Goal: Information Seeking & Learning: Learn about a topic

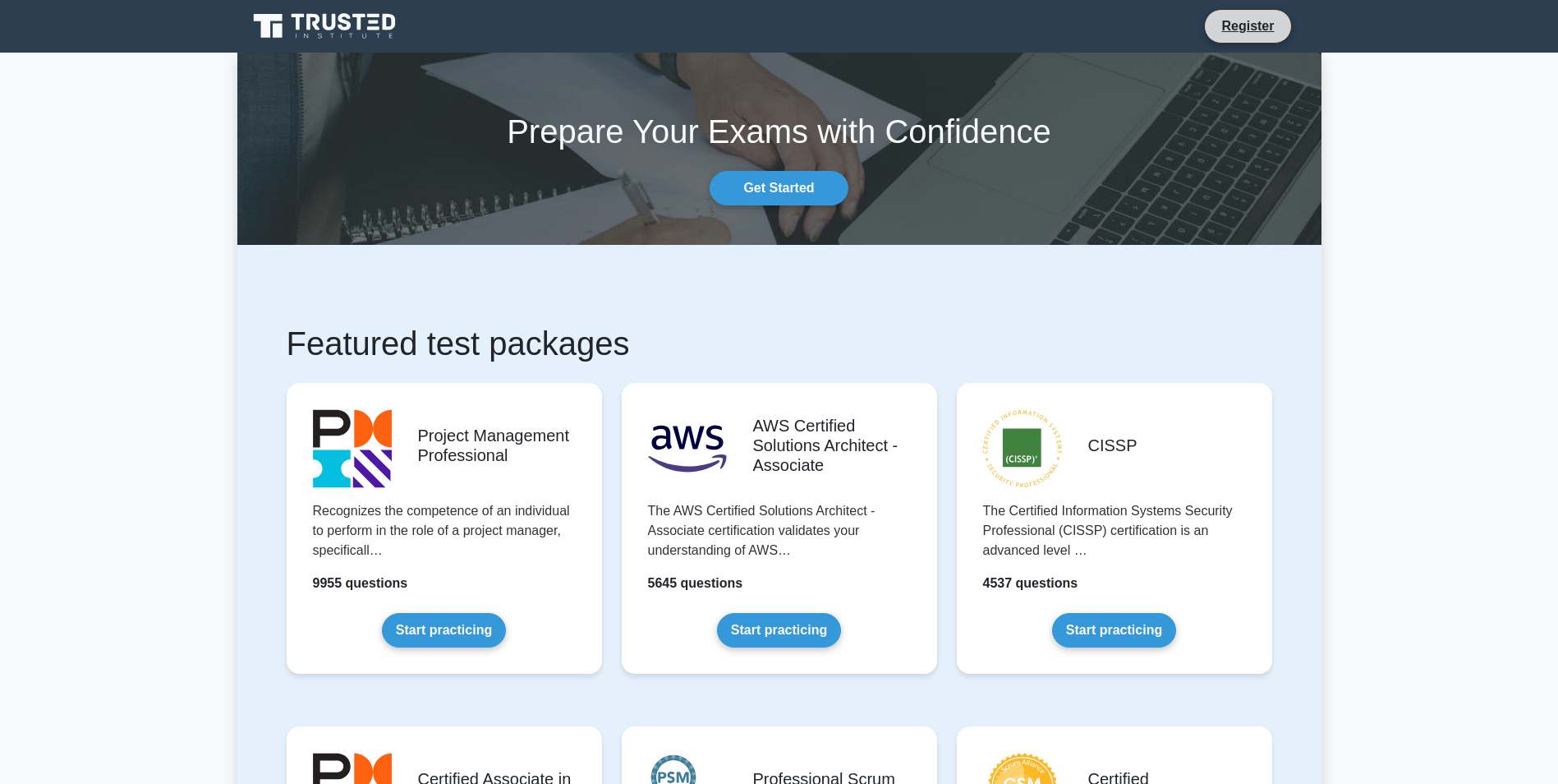
click at [1221, 36] on li "Register" at bounding box center [1247, 26] width 87 height 35
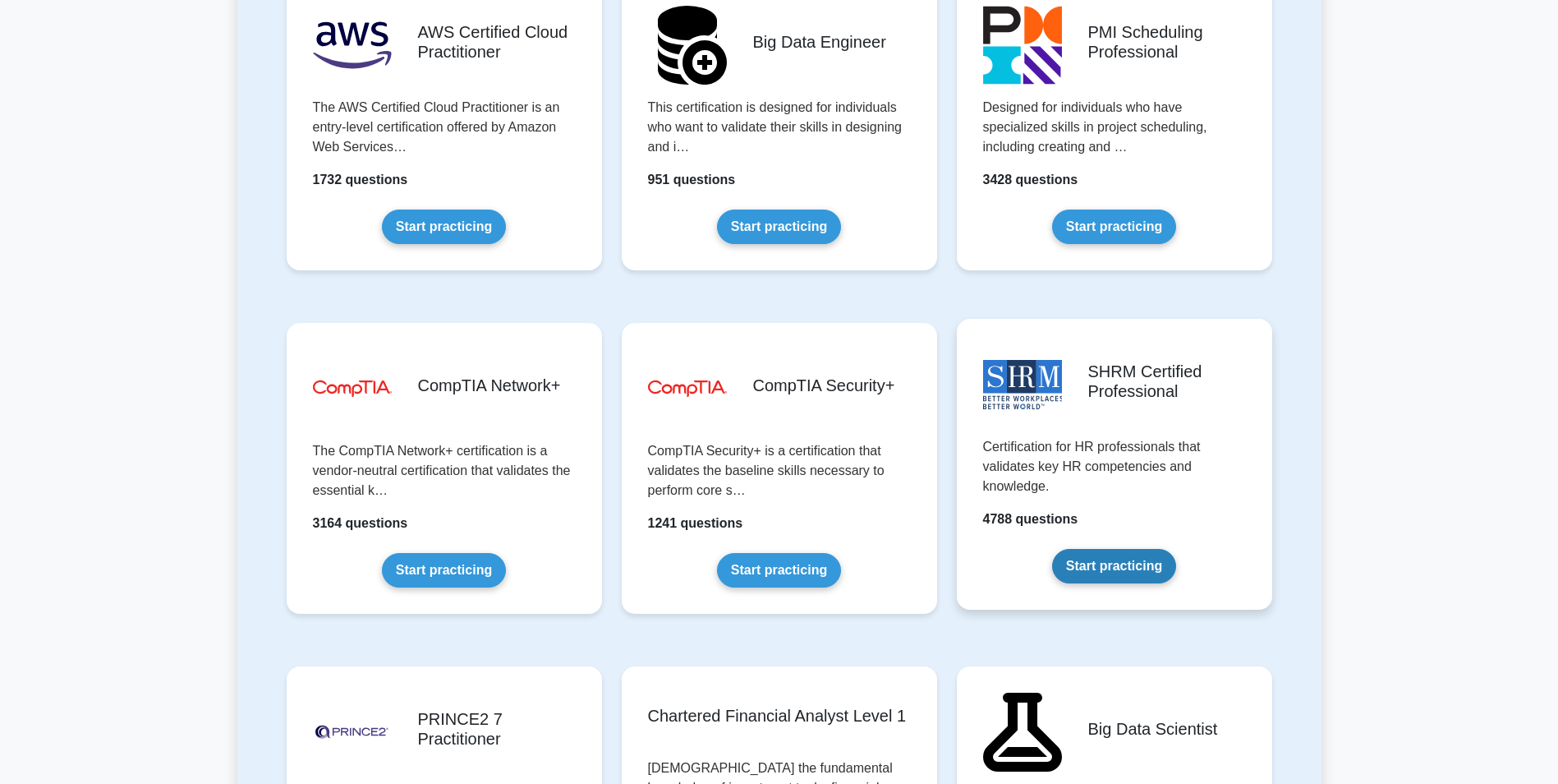
scroll to position [2793, 0]
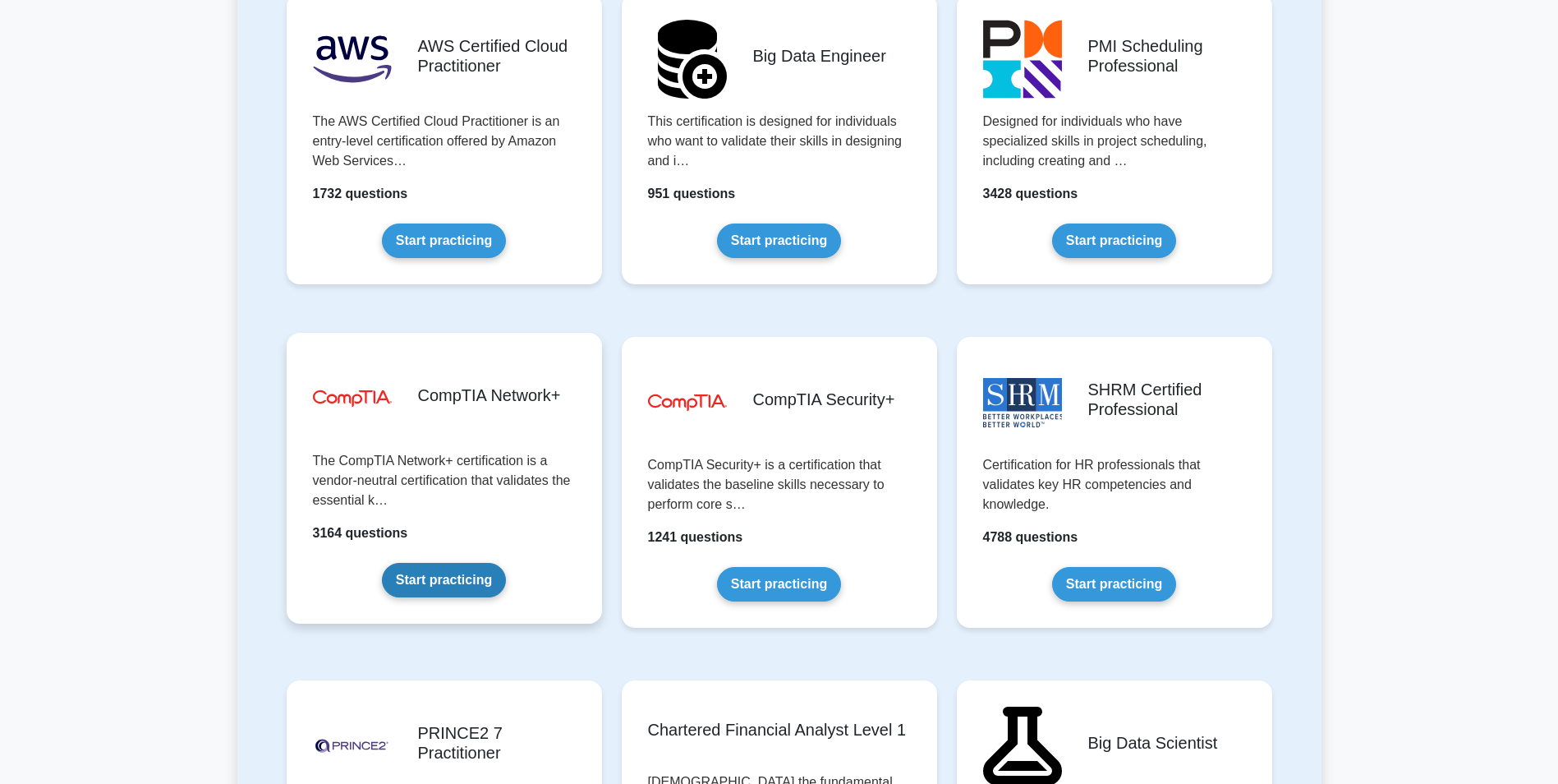
click at [464, 580] on link "Start practicing" at bounding box center [443, 579] width 124 height 35
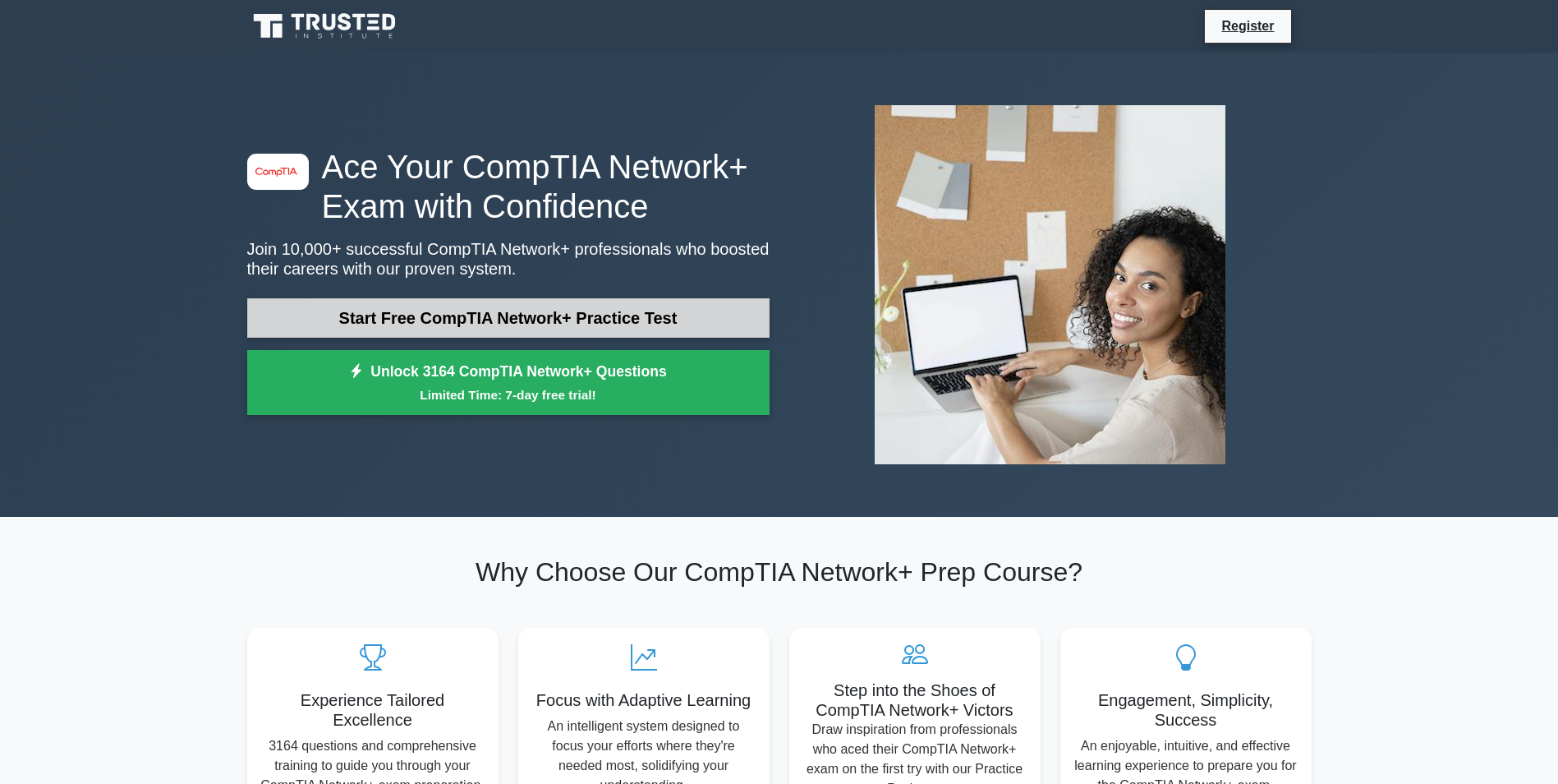
click at [546, 307] on link "Start Free CompTIA Network+ Practice Test" at bounding box center [508, 318] width 523 height 40
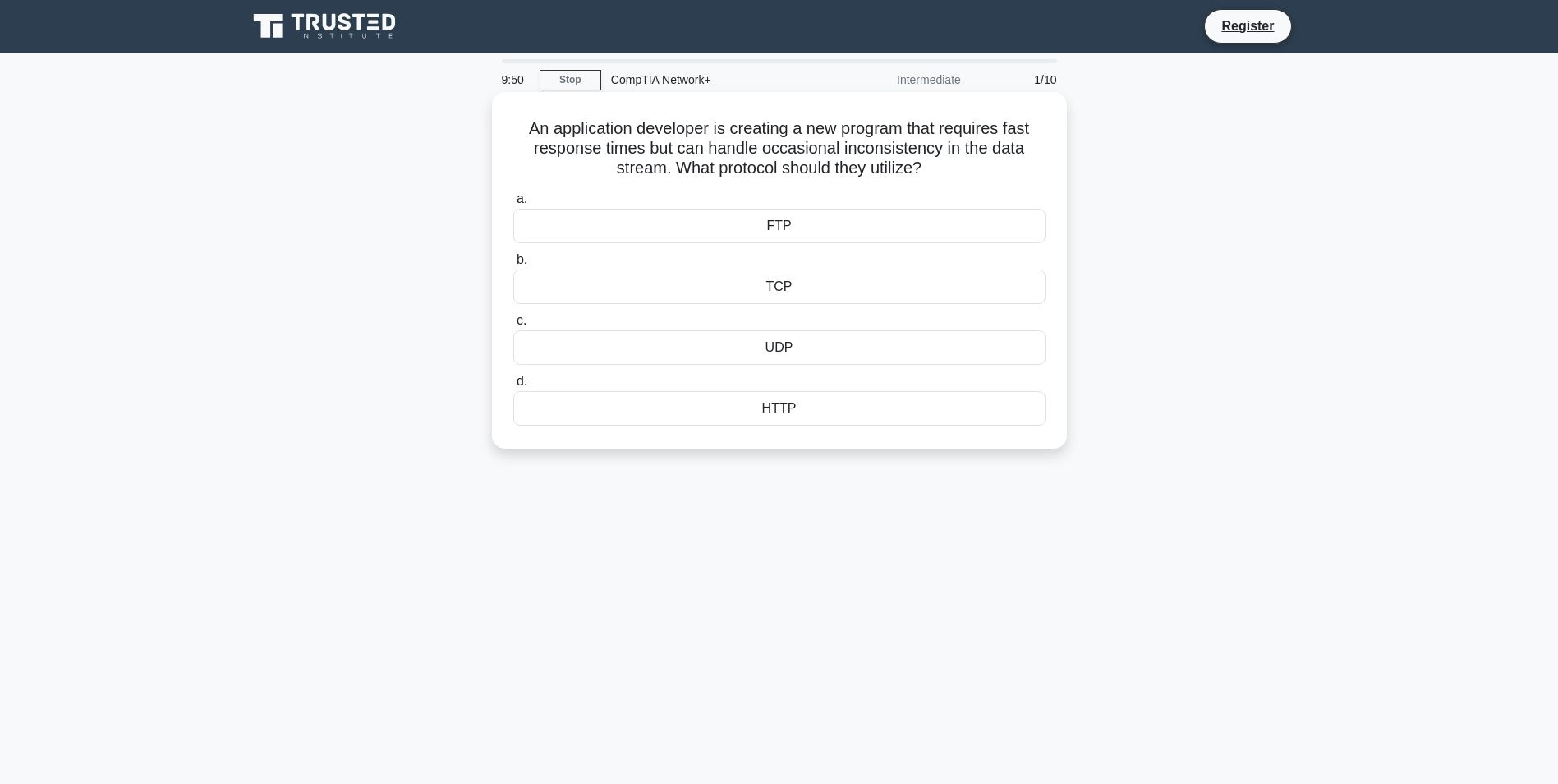
click at [902, 360] on div "UDP" at bounding box center [779, 347] width 532 height 35
click at [513, 326] on input "c. UDP" at bounding box center [513, 320] width 0 height 11
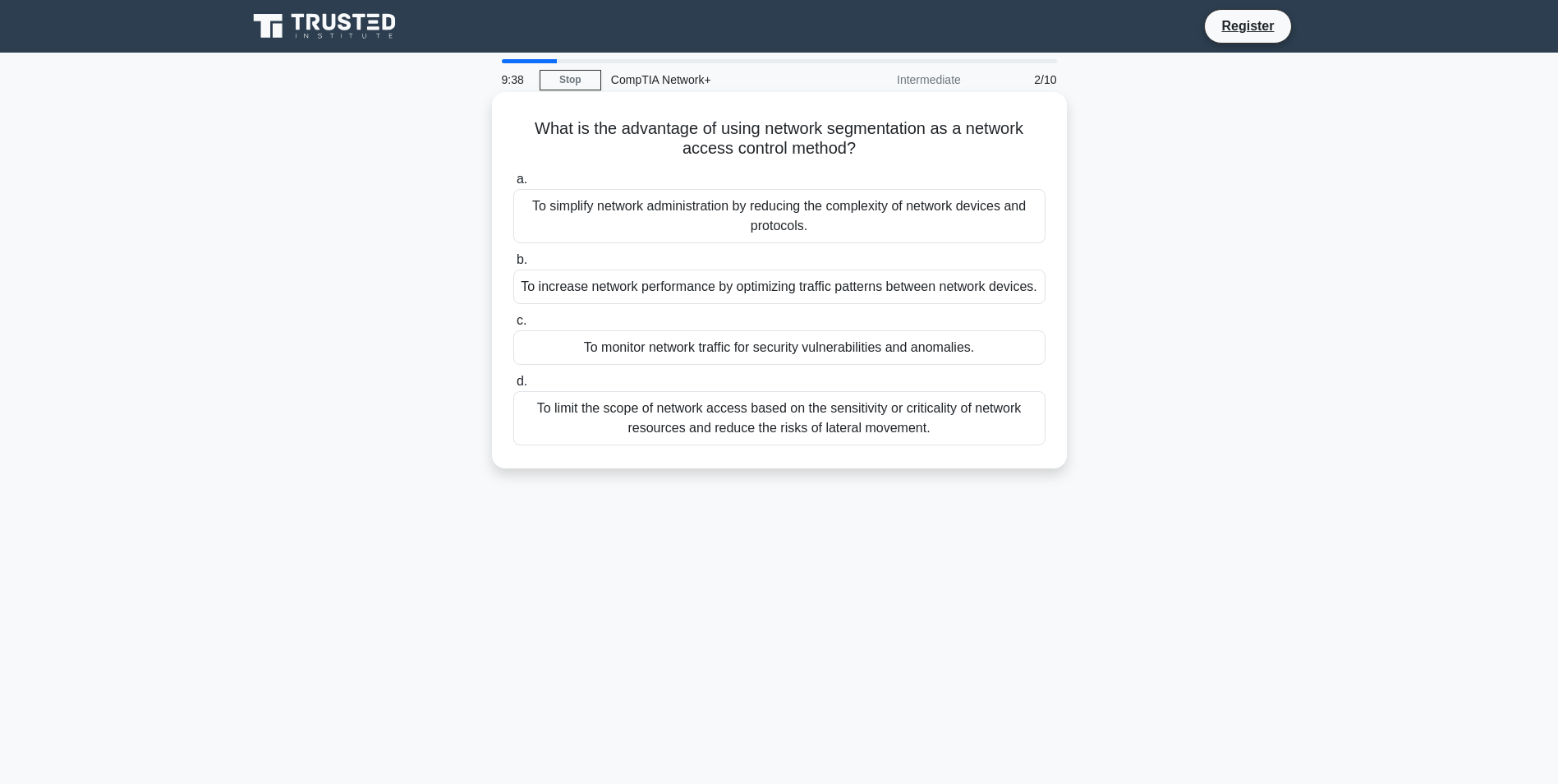
click at [872, 290] on div "To increase network performance by optimizing traffic patterns between network …" at bounding box center [779, 287] width 532 height 35
click at [513, 266] on input "b. To increase network performance by optimizing traffic patterns between netwo…" at bounding box center [513, 260] width 0 height 11
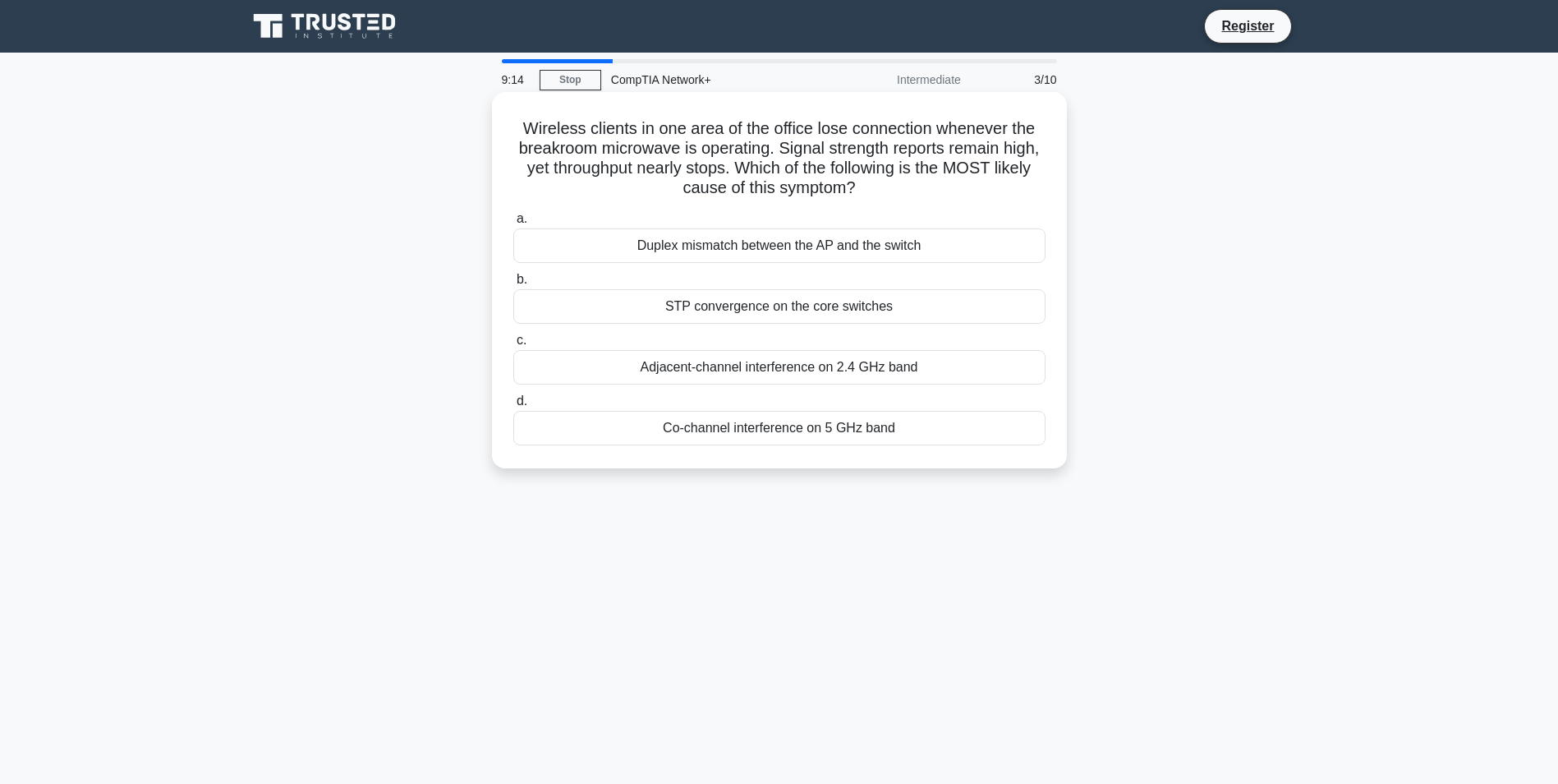
click at [948, 368] on div "Adjacent-channel interference on 2.4 GHz band" at bounding box center [779, 367] width 532 height 35
click at [513, 346] on input "c. Adjacent-channel interference on 2.4 GHz band" at bounding box center [513, 341] width 0 height 11
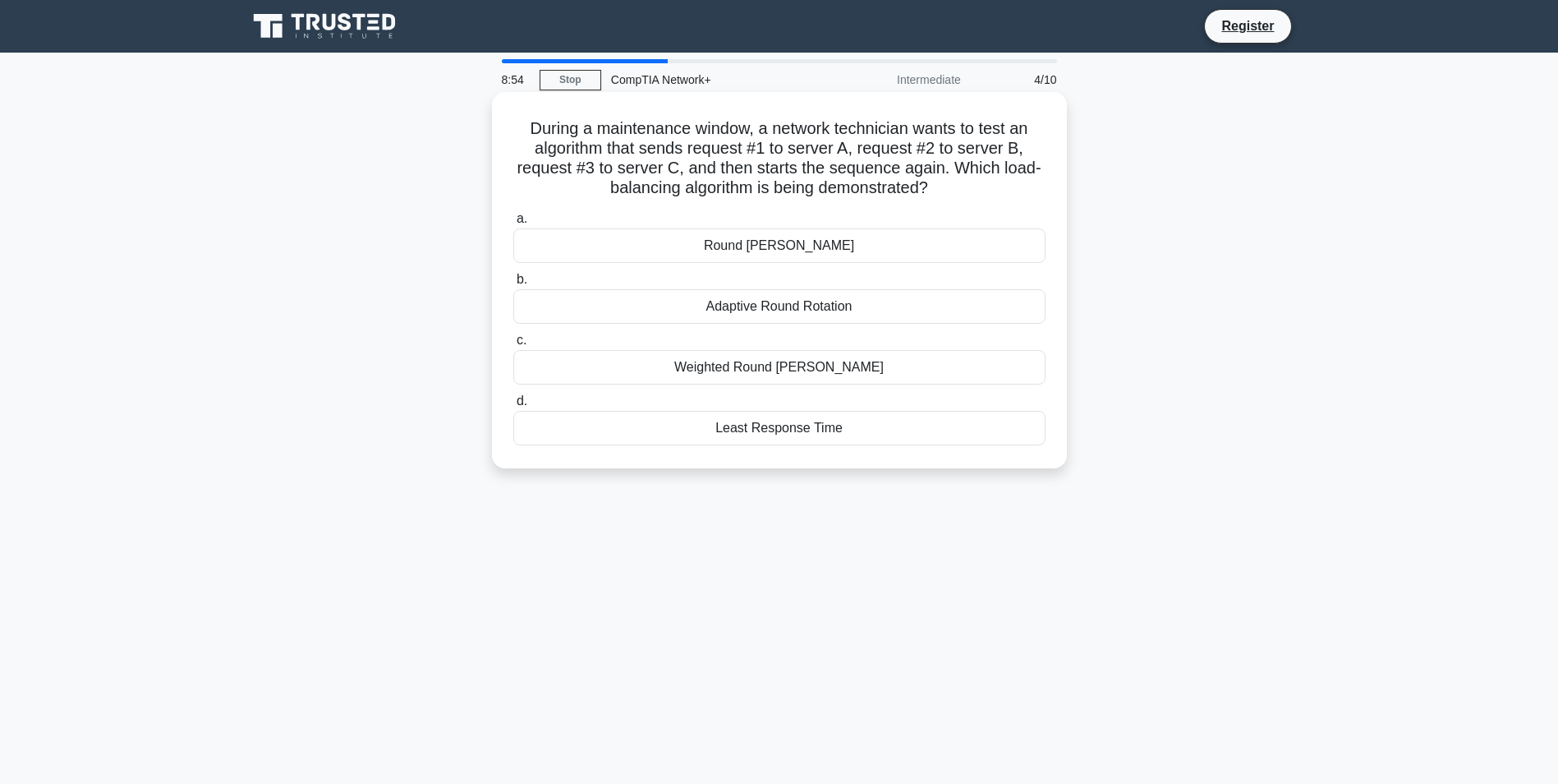
click at [838, 303] on div "Adaptive Round Rotation" at bounding box center [779, 306] width 532 height 35
click at [513, 285] on input "b. Adaptive Round Rotation" at bounding box center [513, 279] width 0 height 11
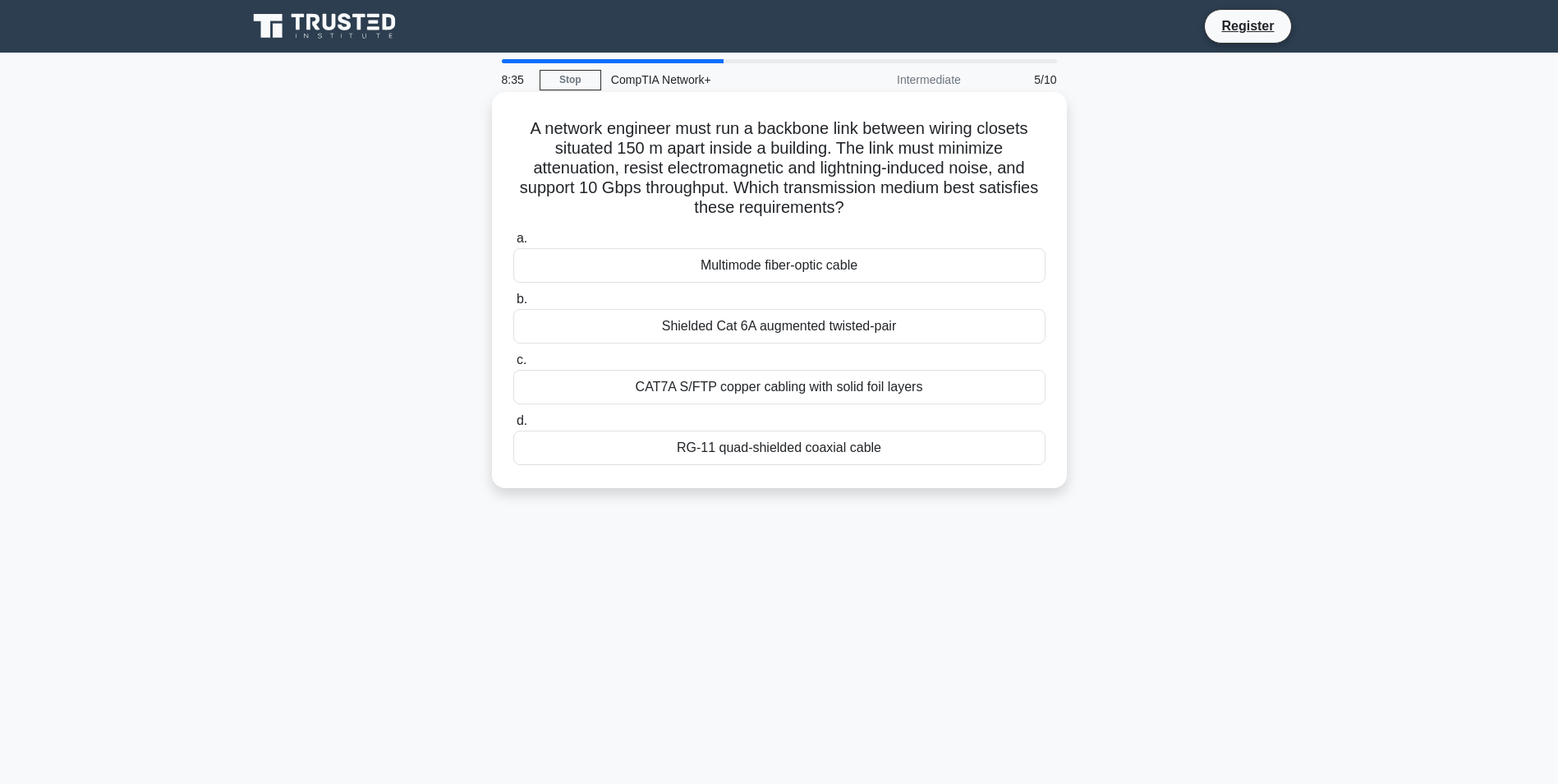
click at [897, 329] on div "Shielded Cat 6A augmented twisted-pair" at bounding box center [779, 325] width 532 height 35
click at [513, 304] on input "b. Shielded Cat 6A augmented twisted-pair" at bounding box center [513, 299] width 0 height 11
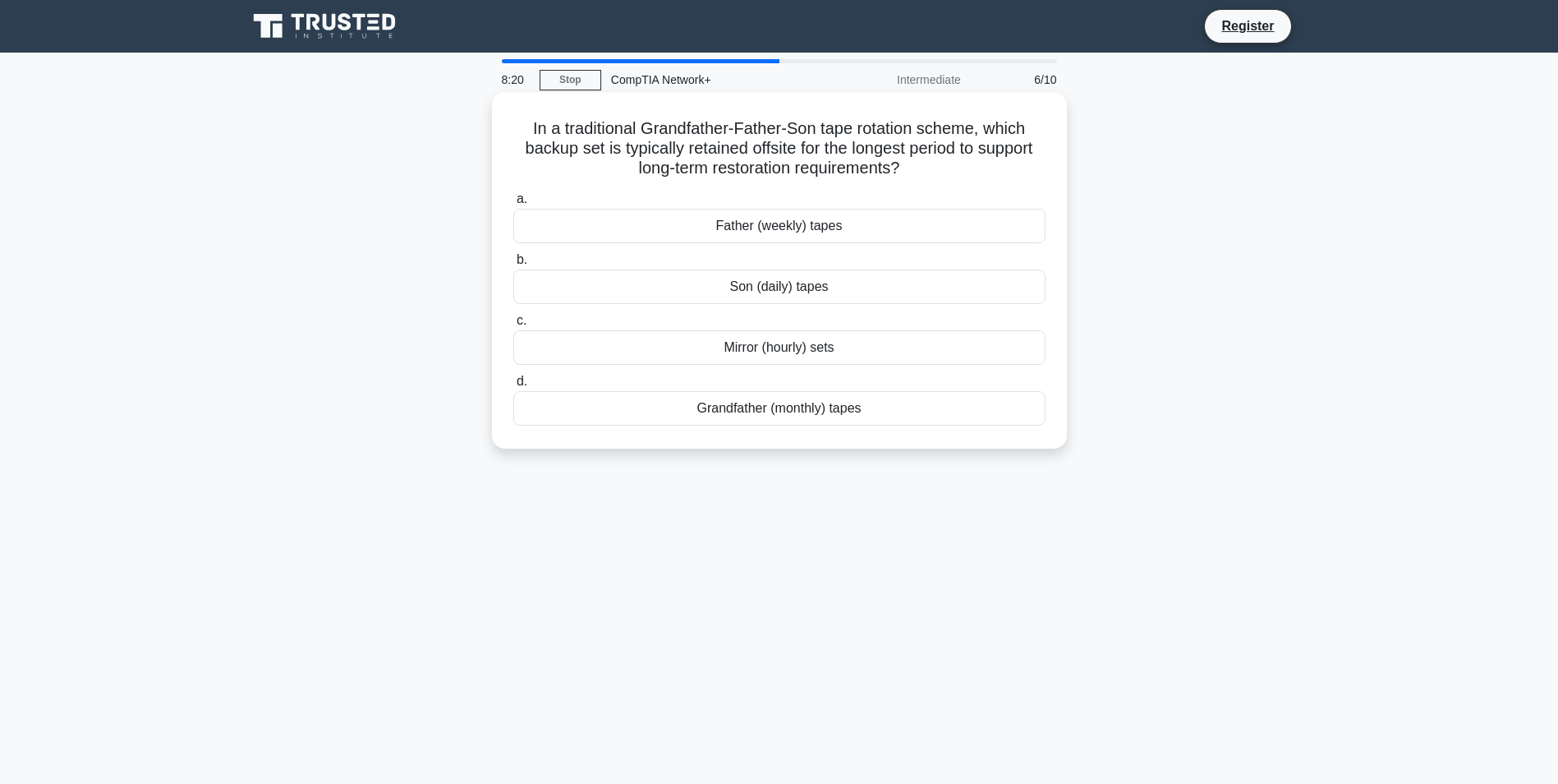
click at [898, 400] on div "Grandfather (monthly) tapes" at bounding box center [779, 408] width 532 height 35
click at [513, 387] on input "d. Grandfather (monthly) tapes" at bounding box center [513, 381] width 0 height 11
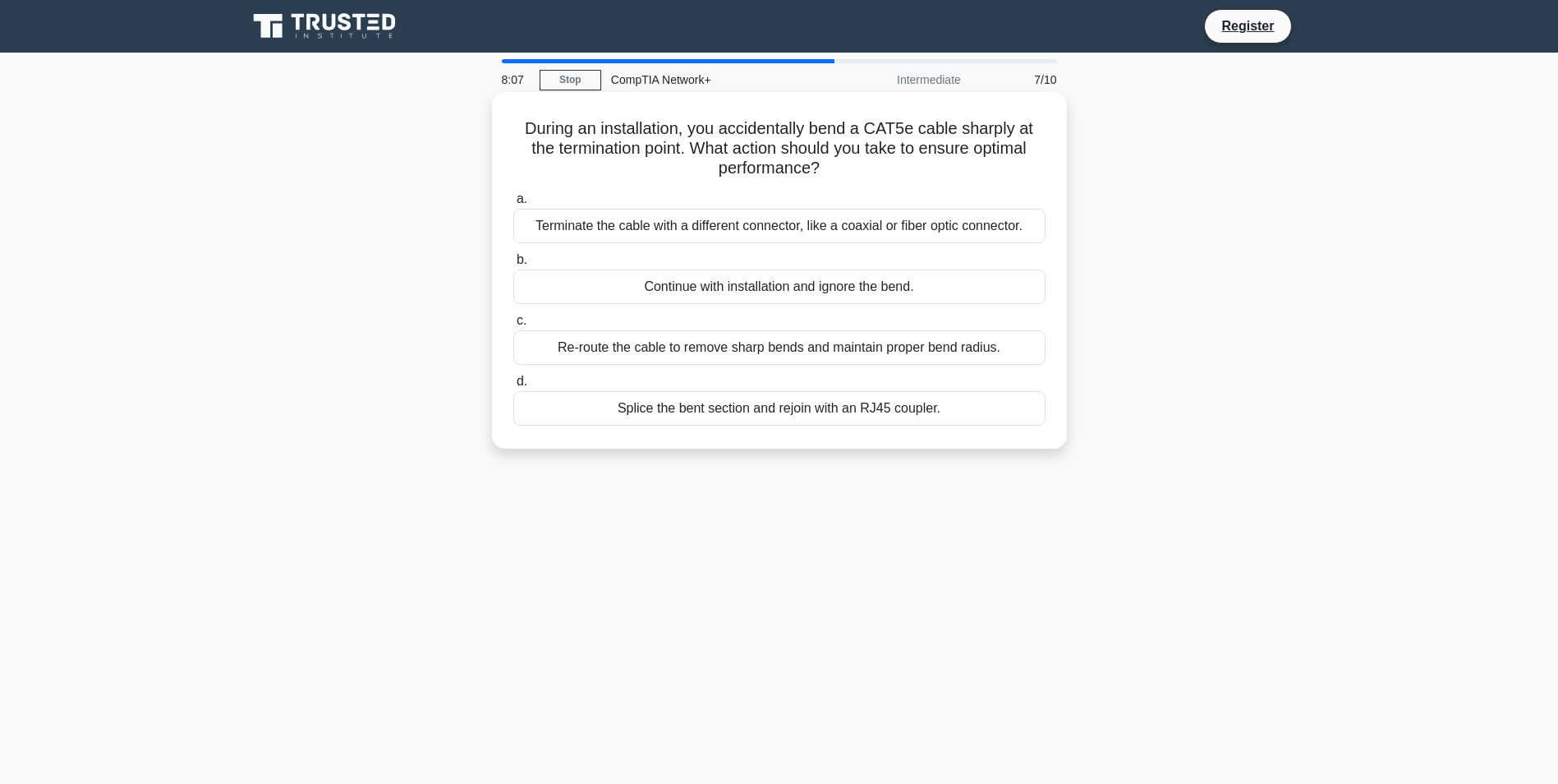
click at [813, 413] on div "Splice the bent section and rejoin with an RJ45 coupler." at bounding box center [779, 408] width 532 height 35
click at [513, 387] on input "d. Splice the bent section and rejoin with an RJ45 coupler." at bounding box center [513, 381] width 0 height 11
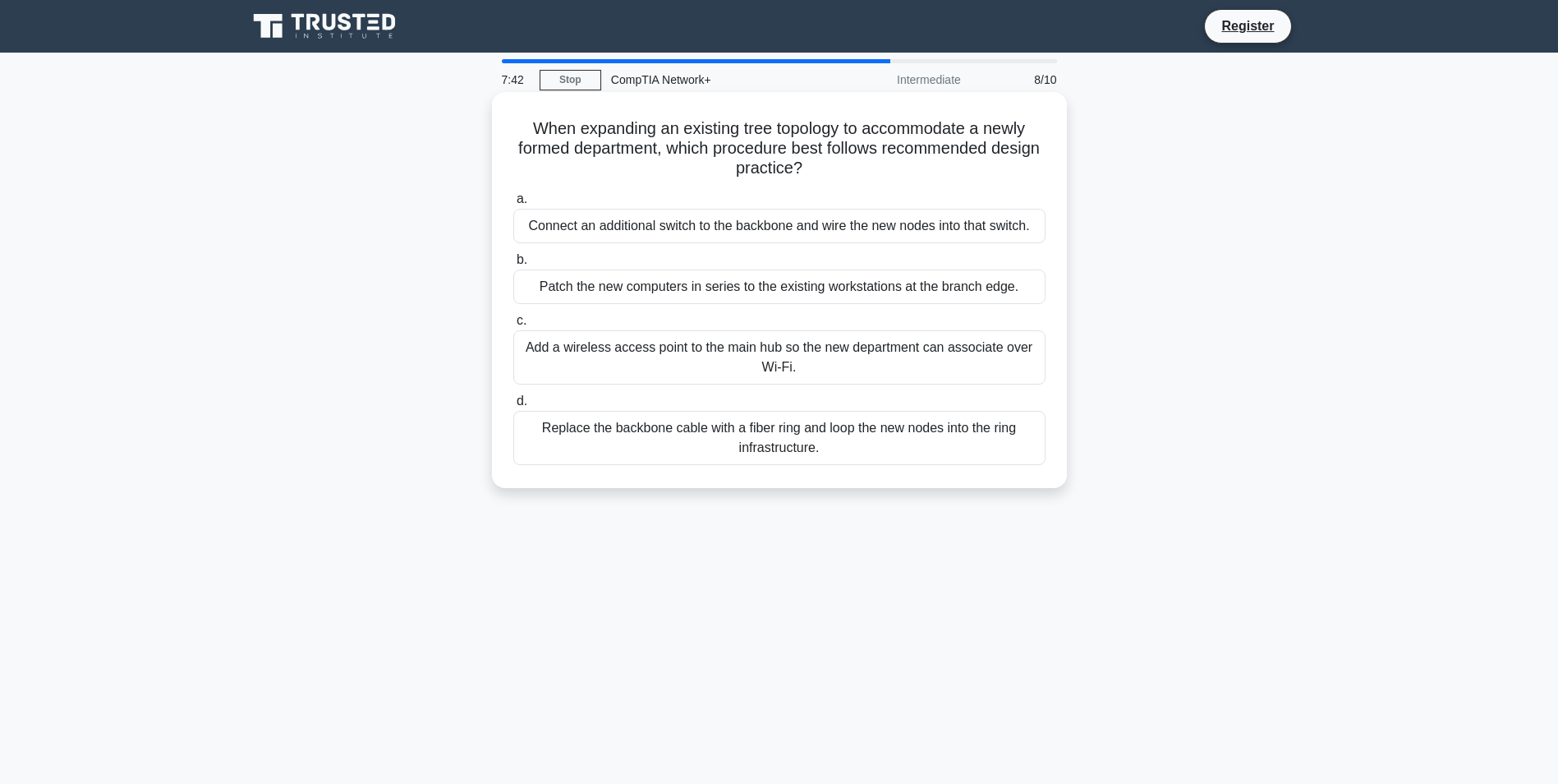
click at [943, 232] on div "Connect an additional switch to the backbone and wire the new nodes into that s…" at bounding box center [779, 225] width 532 height 35
click at [513, 205] on input "a. Connect an additional switch to the backbone and wire the new nodes into tha…" at bounding box center [513, 199] width 0 height 11
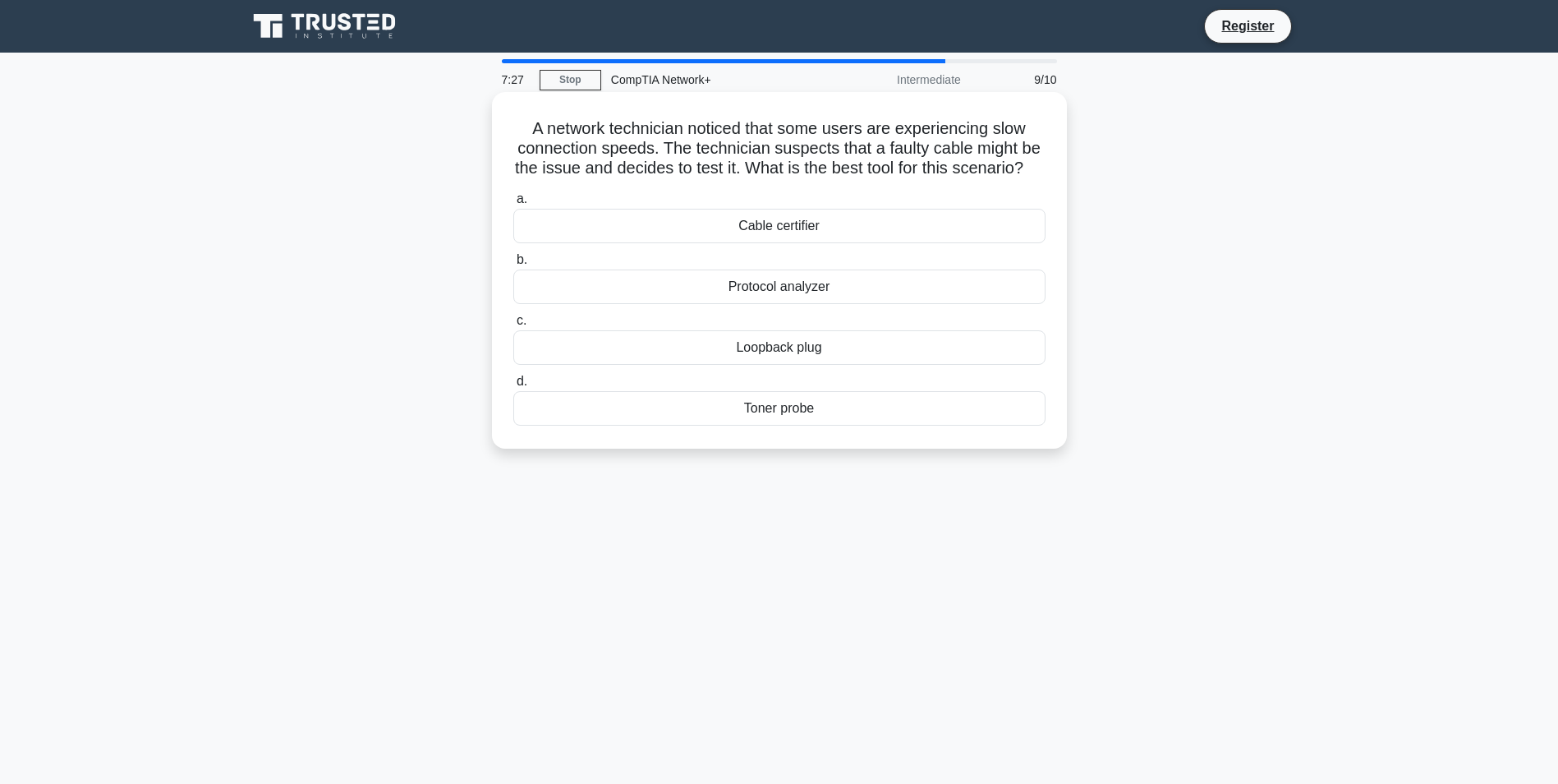
click at [882, 365] on div "Loopback plug" at bounding box center [779, 347] width 532 height 35
click at [513, 326] on input "c. Loopback plug" at bounding box center [513, 320] width 0 height 11
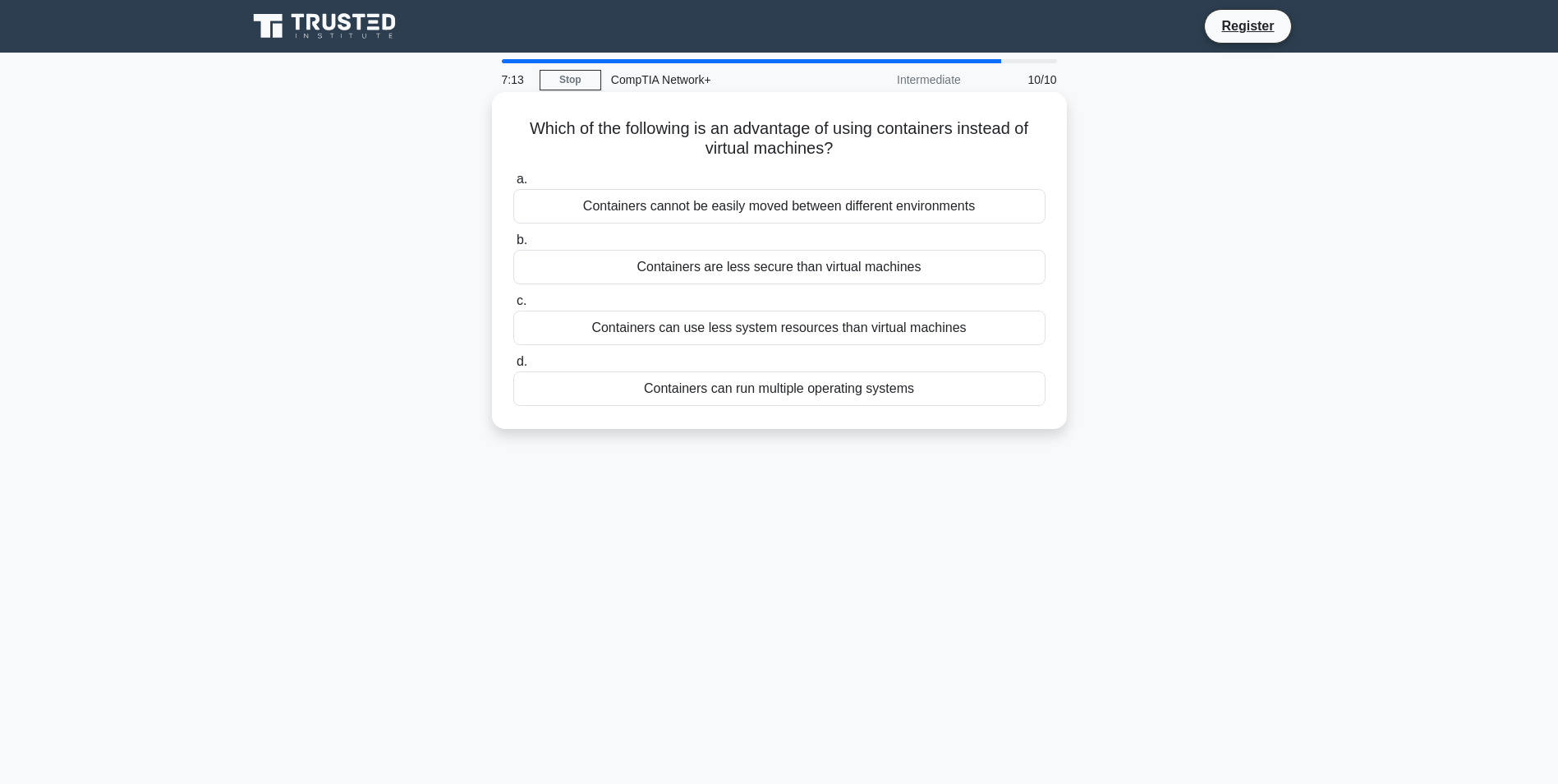
click at [983, 387] on div "Containers can run multiple operating systems" at bounding box center [779, 388] width 532 height 35
click at [513, 368] on input "d. Containers can run multiple operating systems" at bounding box center [513, 362] width 0 height 11
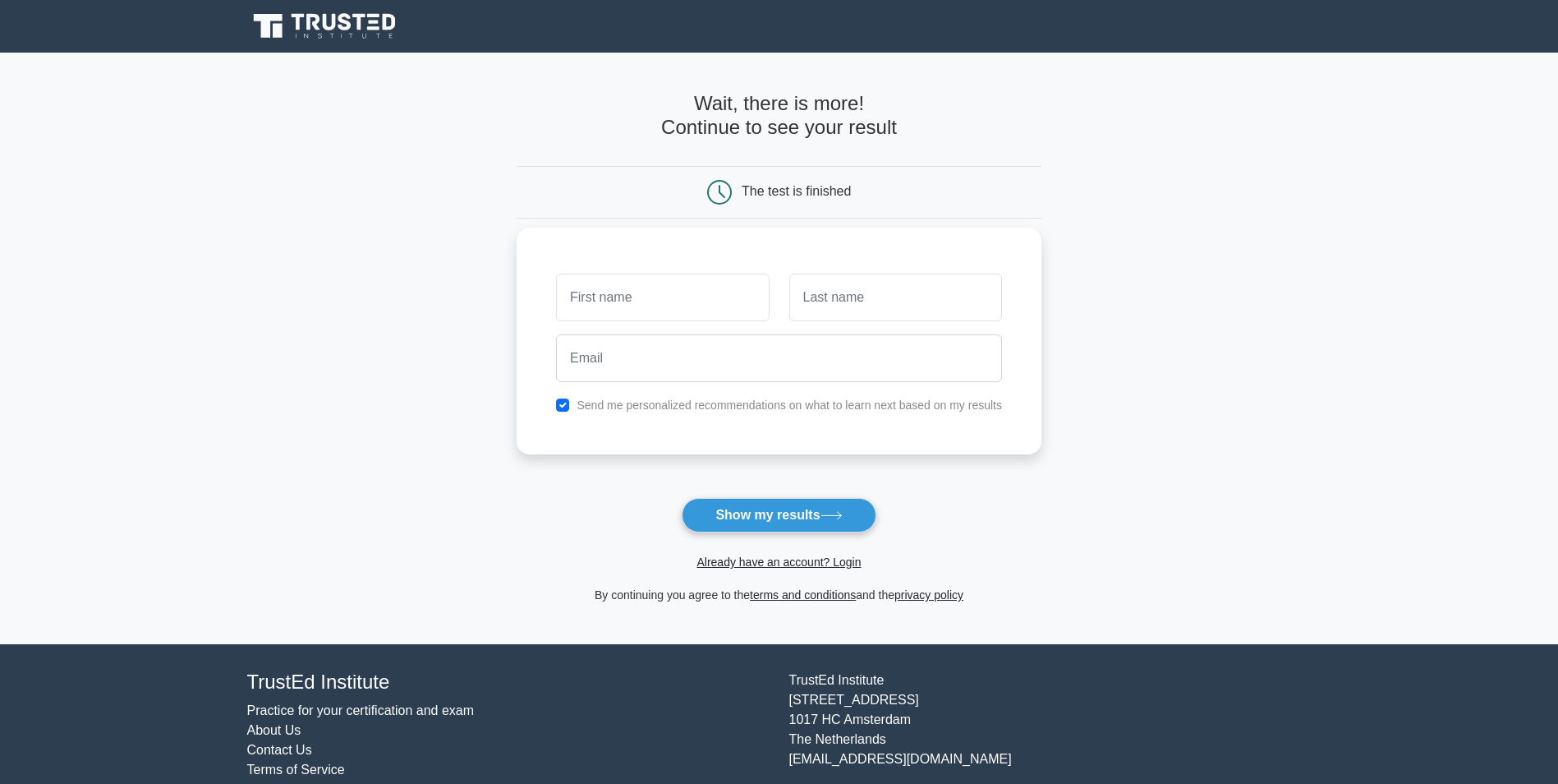
click at [675, 295] on input "text" at bounding box center [663, 297] width 212 height 48
type input "Robert"
type input "LaMarre"
type input "rlamarre@nexusconsulting.us"
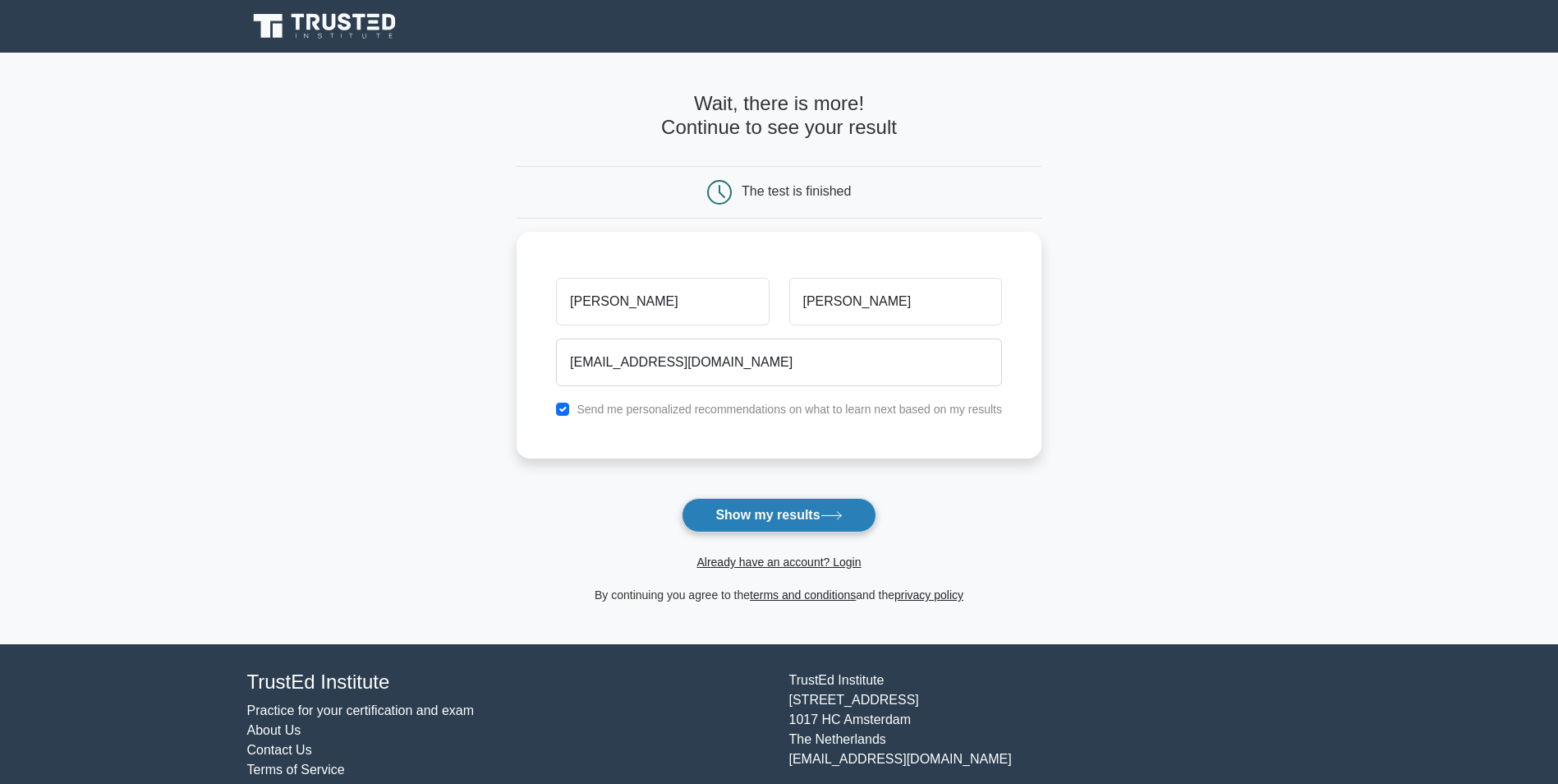
click at [826, 509] on button "Show my results" at bounding box center [779, 514] width 194 height 35
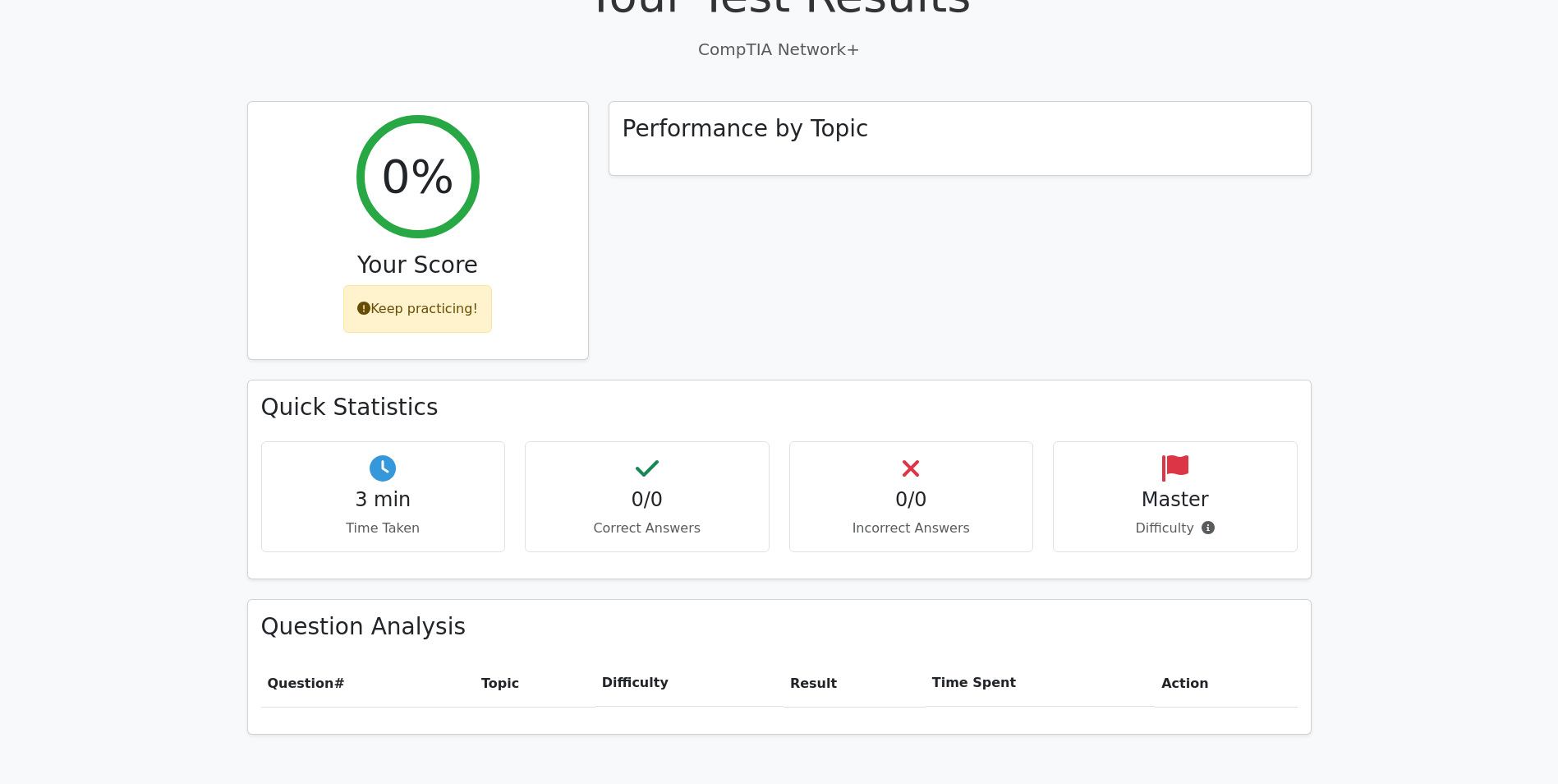
scroll to position [575, 0]
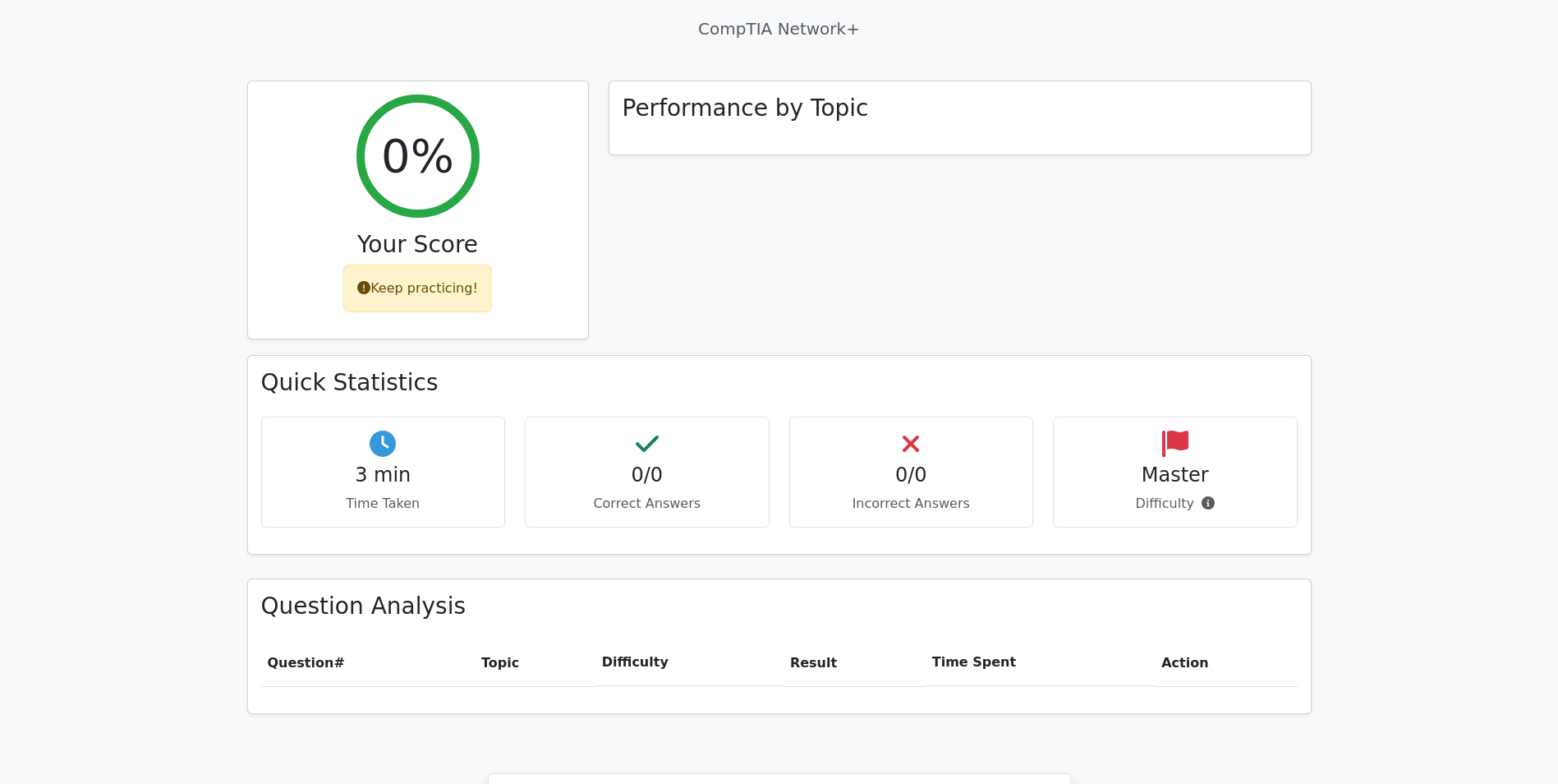
click at [912, 464] on h4 "0/0" at bounding box center [911, 475] width 217 height 24
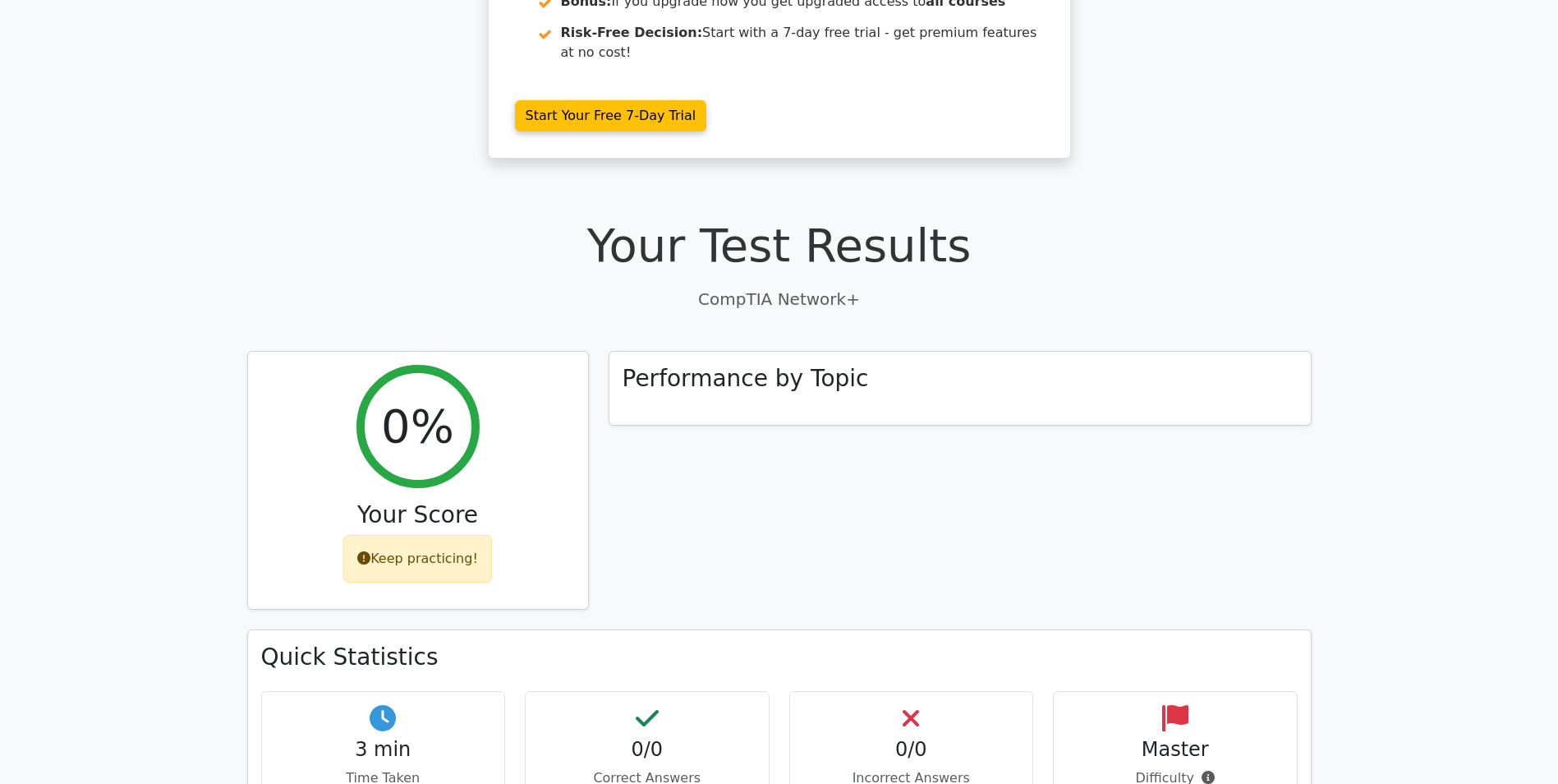
scroll to position [329, 0]
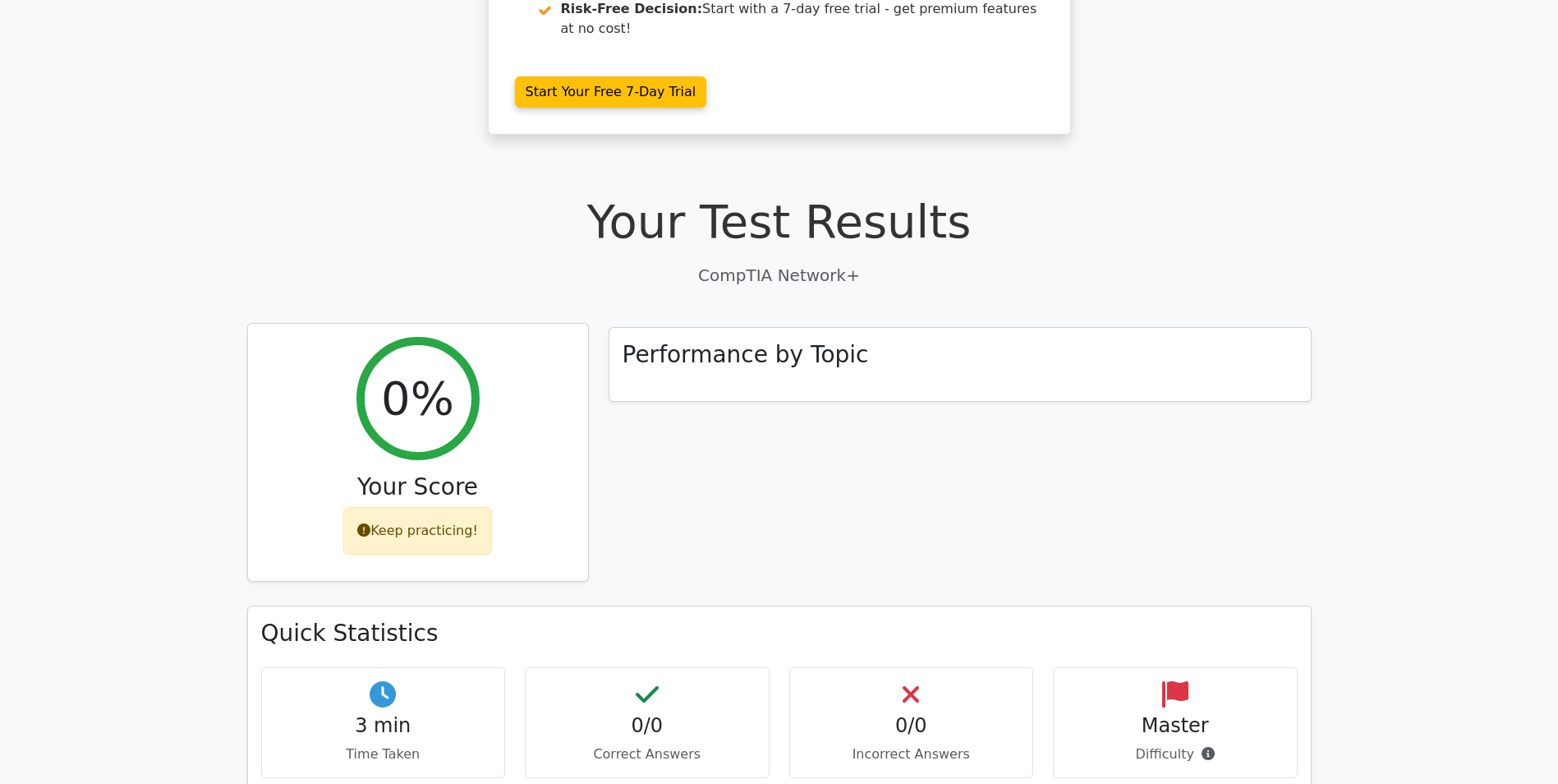
click at [492, 473] on h3 "Your Score" at bounding box center [418, 486] width 314 height 28
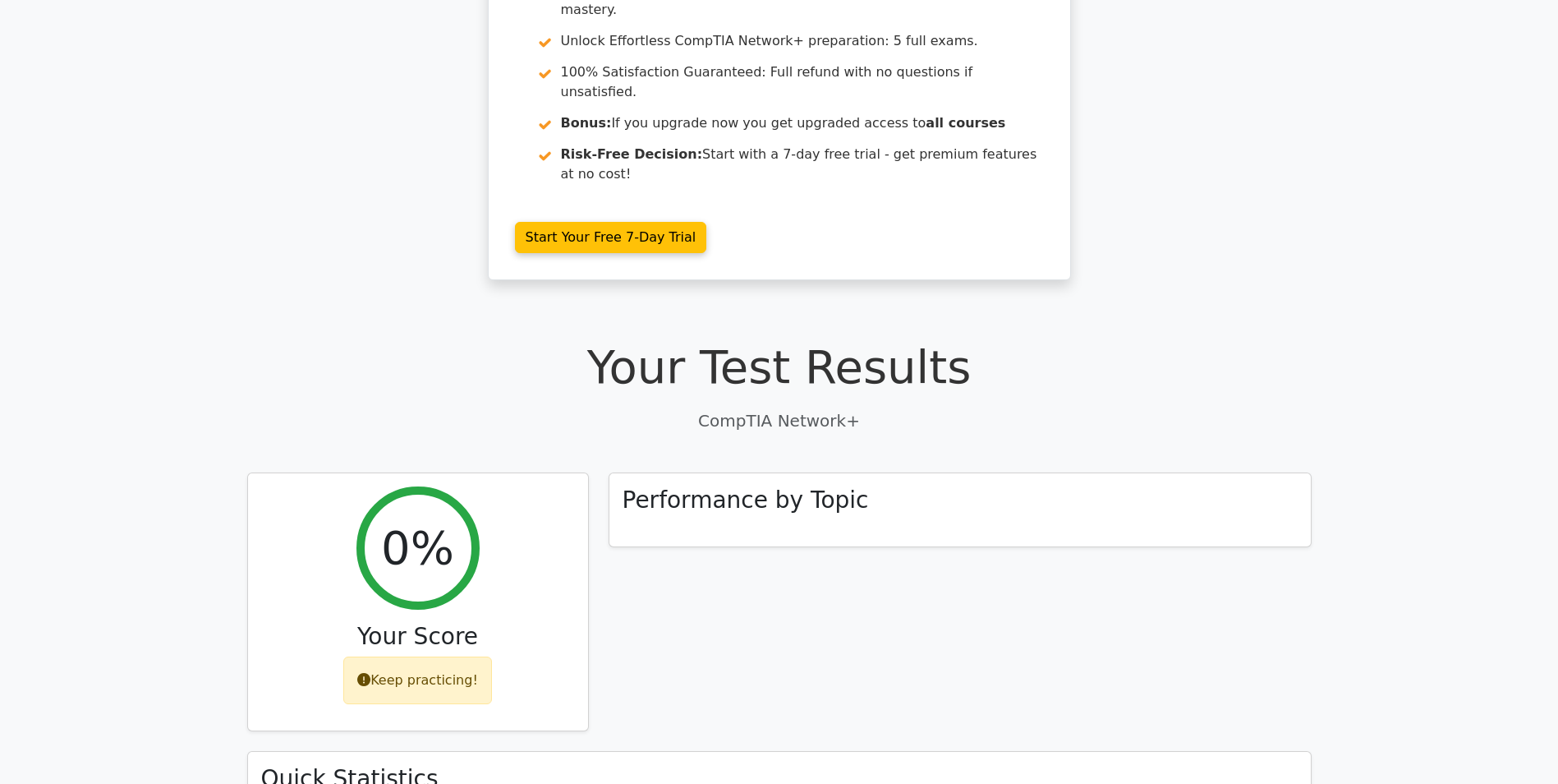
scroll to position [0, 0]
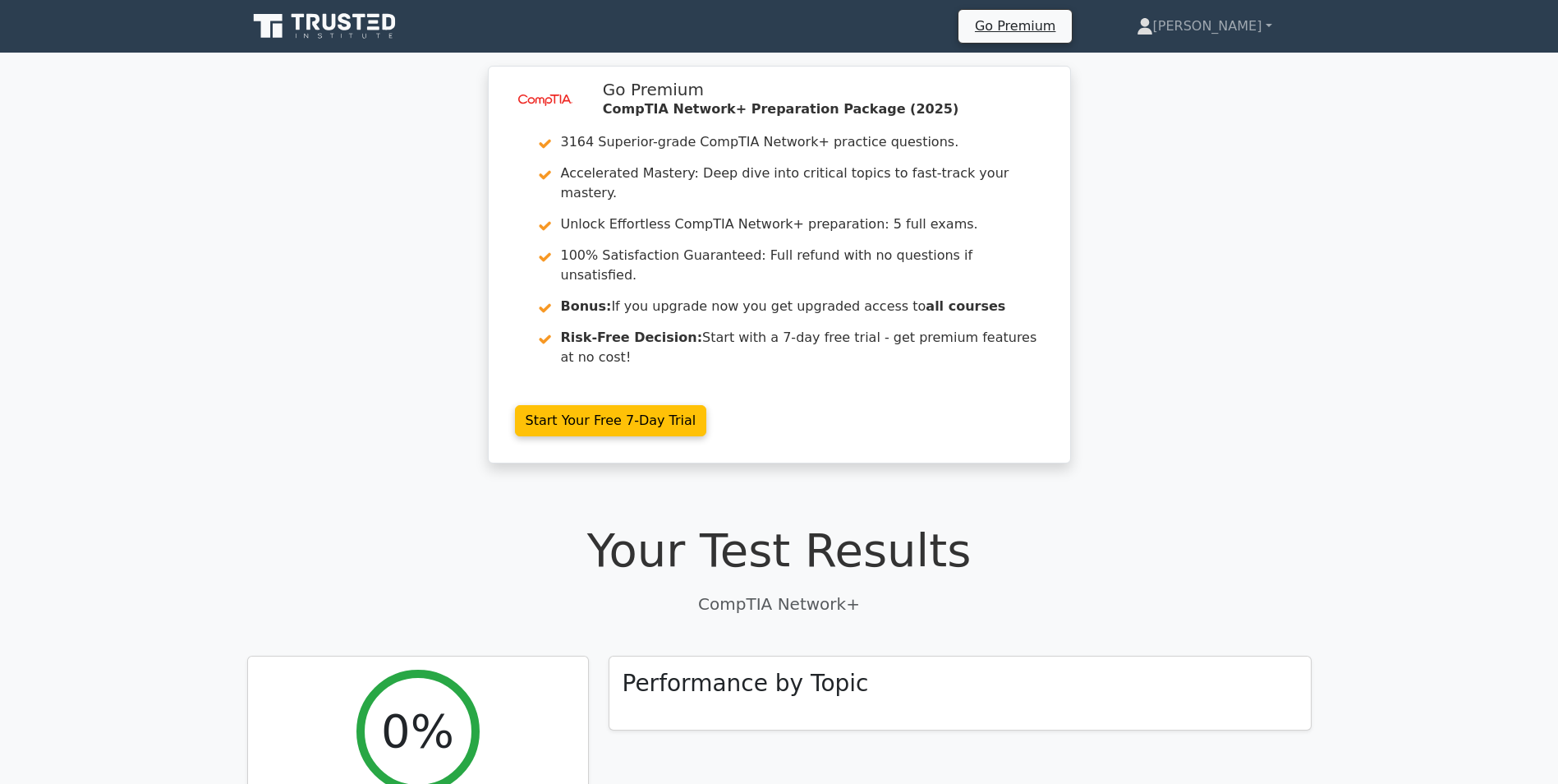
click at [352, 28] on icon at bounding box center [325, 26] width 158 height 31
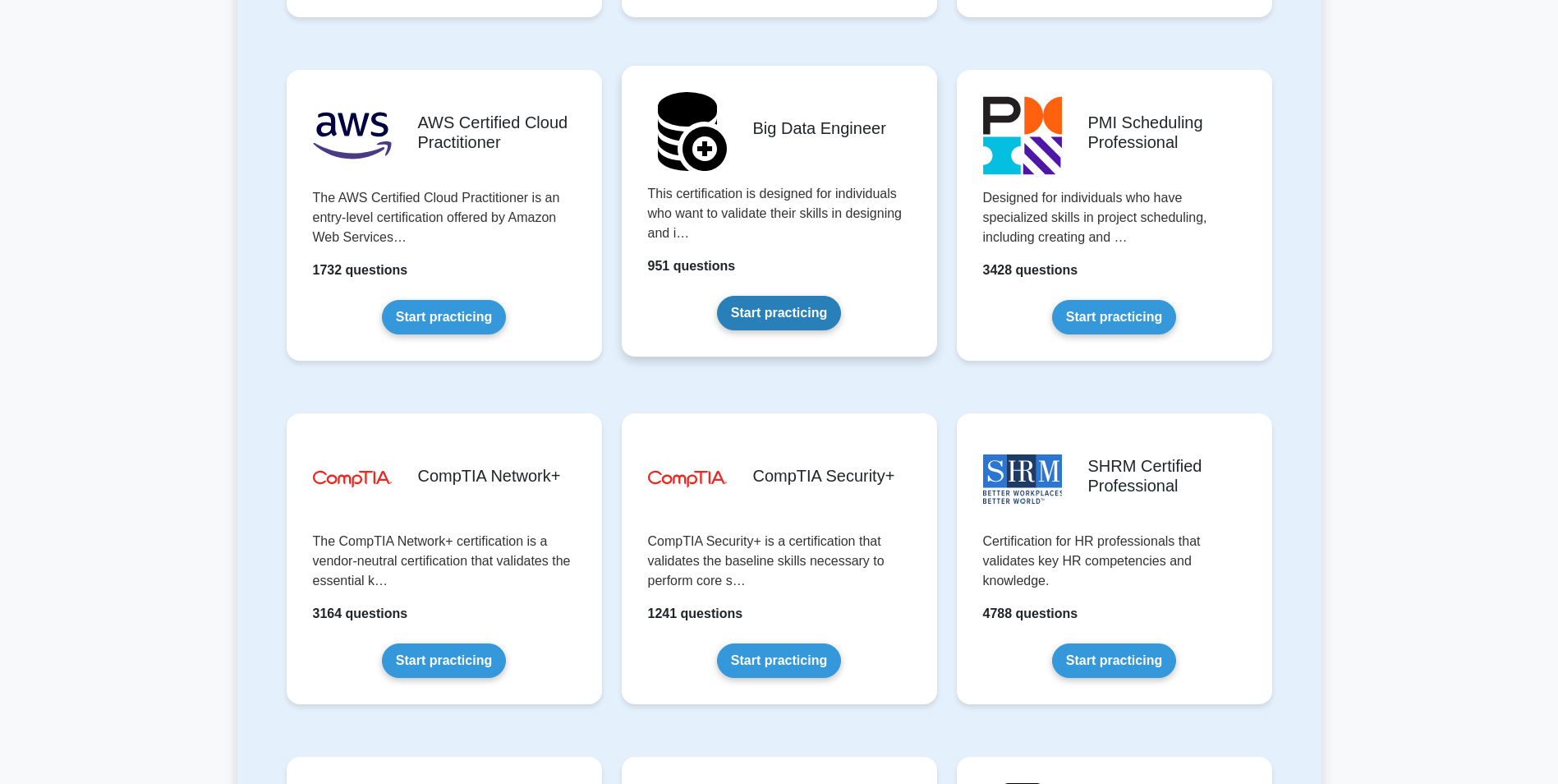
scroll to position [2875, 0]
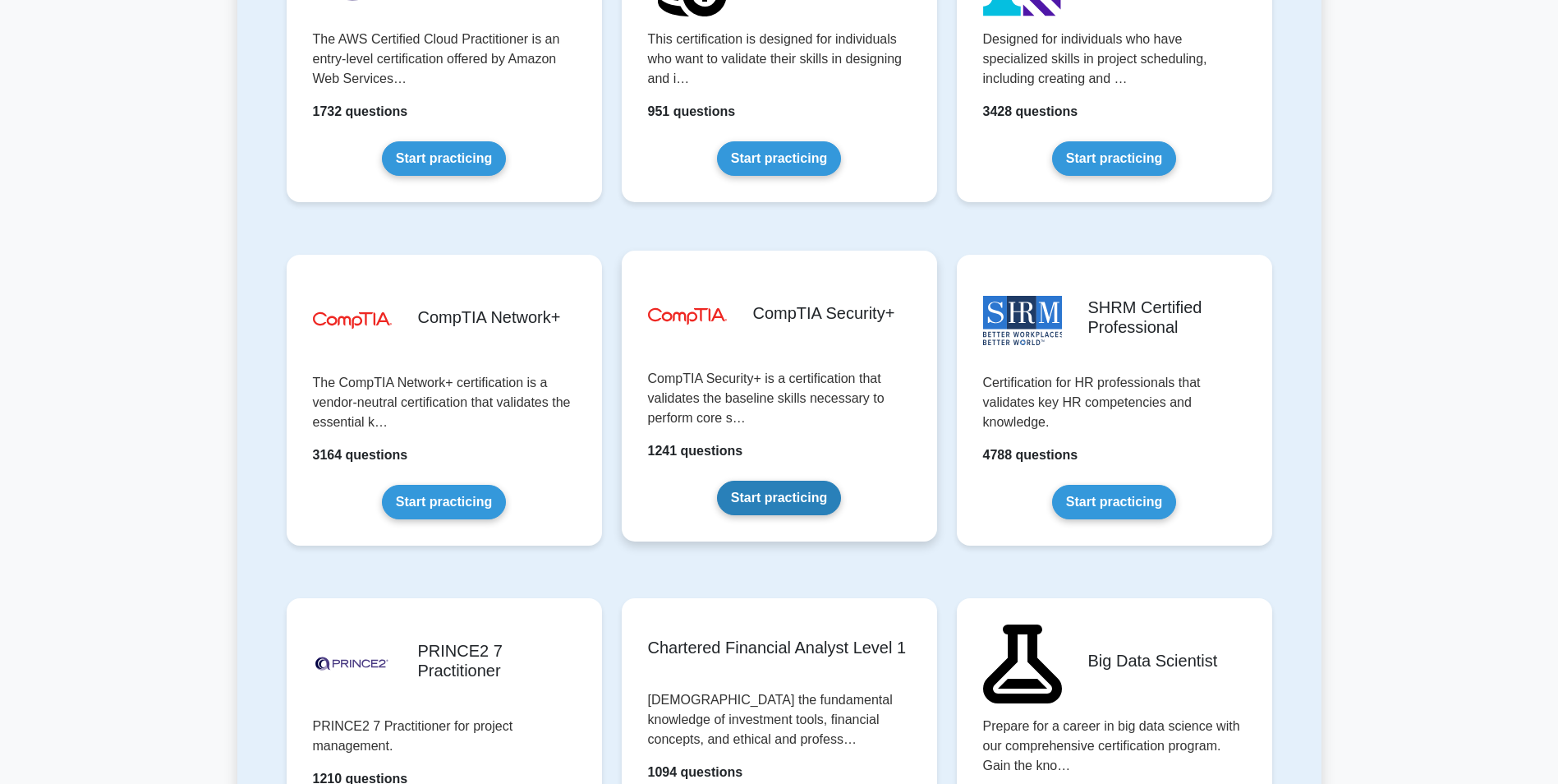
click at [781, 481] on link "Start practicing" at bounding box center [779, 497] width 124 height 35
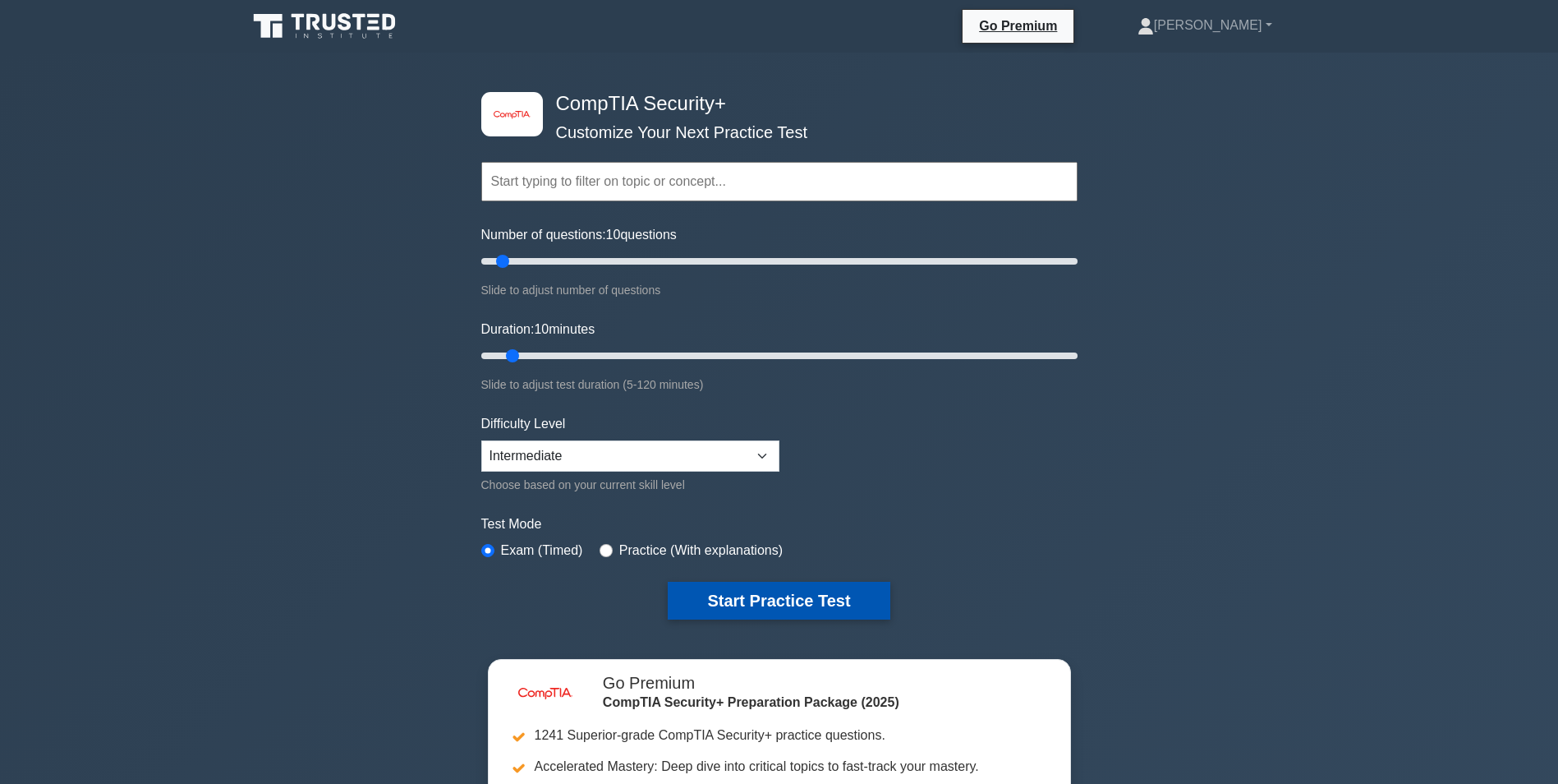
click at [835, 591] on button "Start Practice Test" at bounding box center [778, 600] width 222 height 38
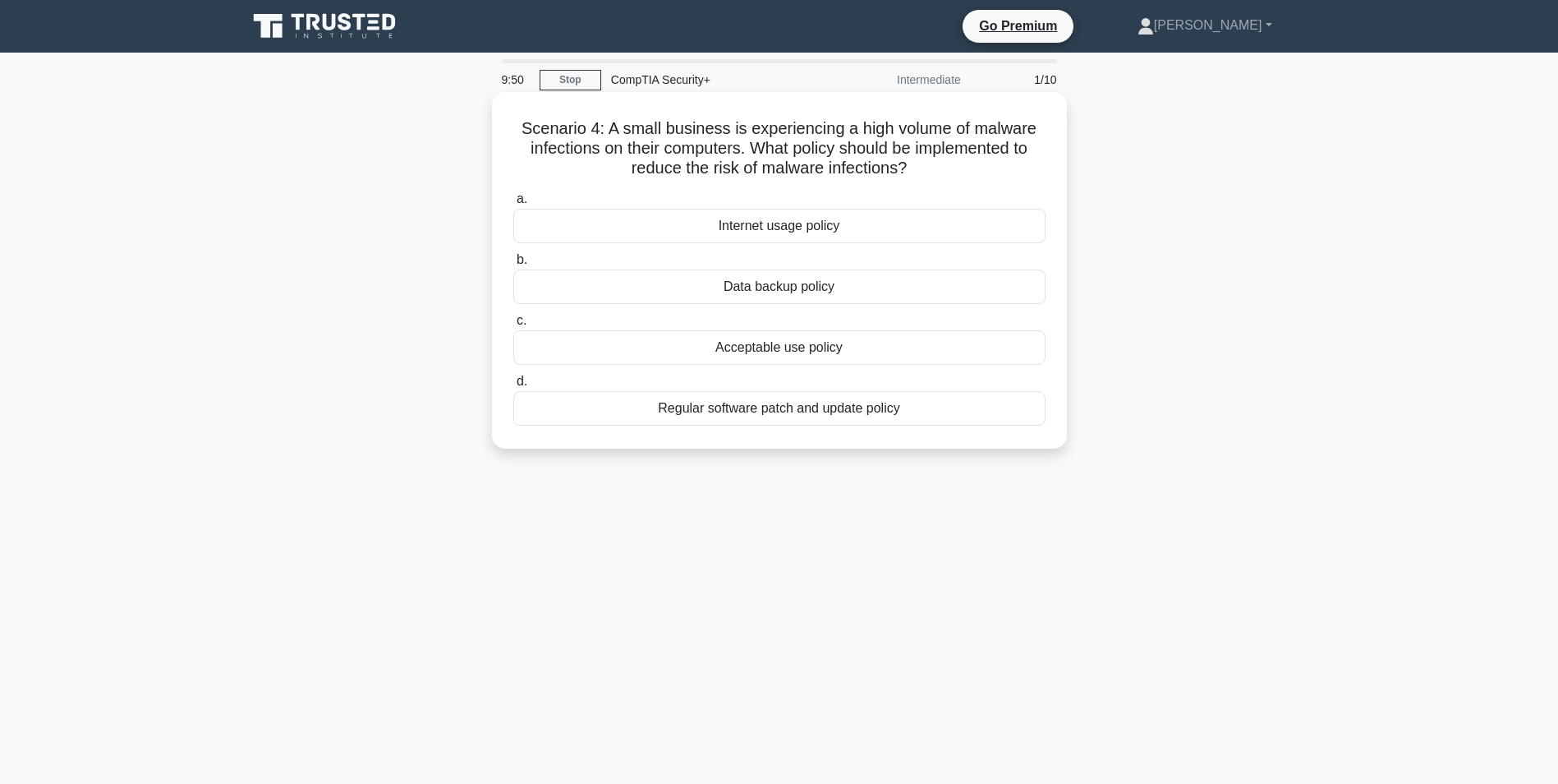
click at [894, 411] on div "Regular software patch and update policy" at bounding box center [779, 408] width 532 height 35
click at [513, 387] on input "d. Regular software patch and update policy" at bounding box center [513, 381] width 0 height 11
click at [893, 349] on div "Network traffic analyzer" at bounding box center [779, 347] width 532 height 35
click at [513, 326] on input "c. Network traffic analyzer" at bounding box center [513, 320] width 0 height 11
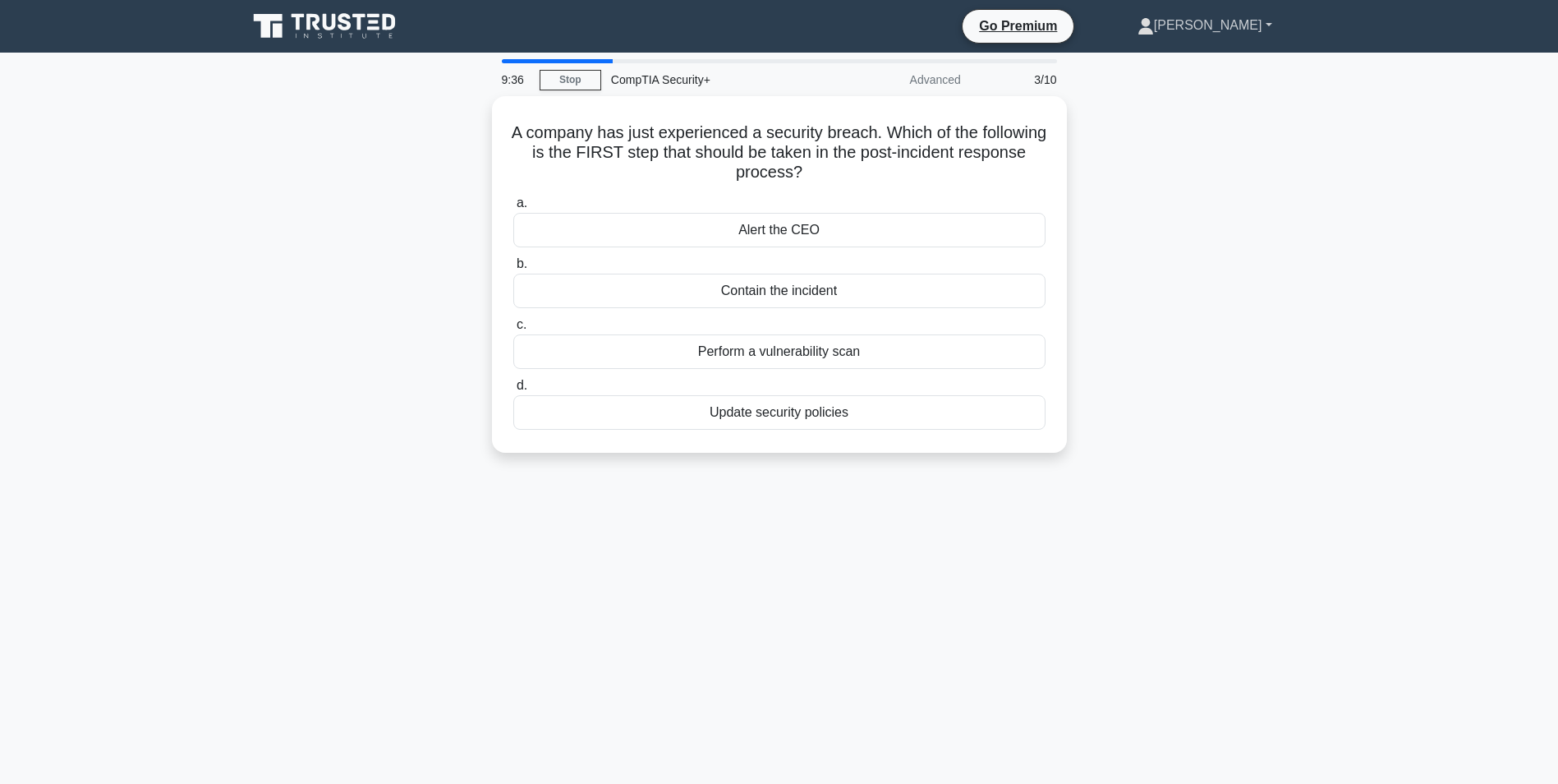
drag, startPoint x: 1211, startPoint y: 23, endPoint x: 1222, endPoint y: 35, distance: 16.3
click at [1154, 23] on icon at bounding box center [1145, 25] width 16 height 16
click at [1229, 58] on link "Profile" at bounding box center [1164, 63] width 130 height 26
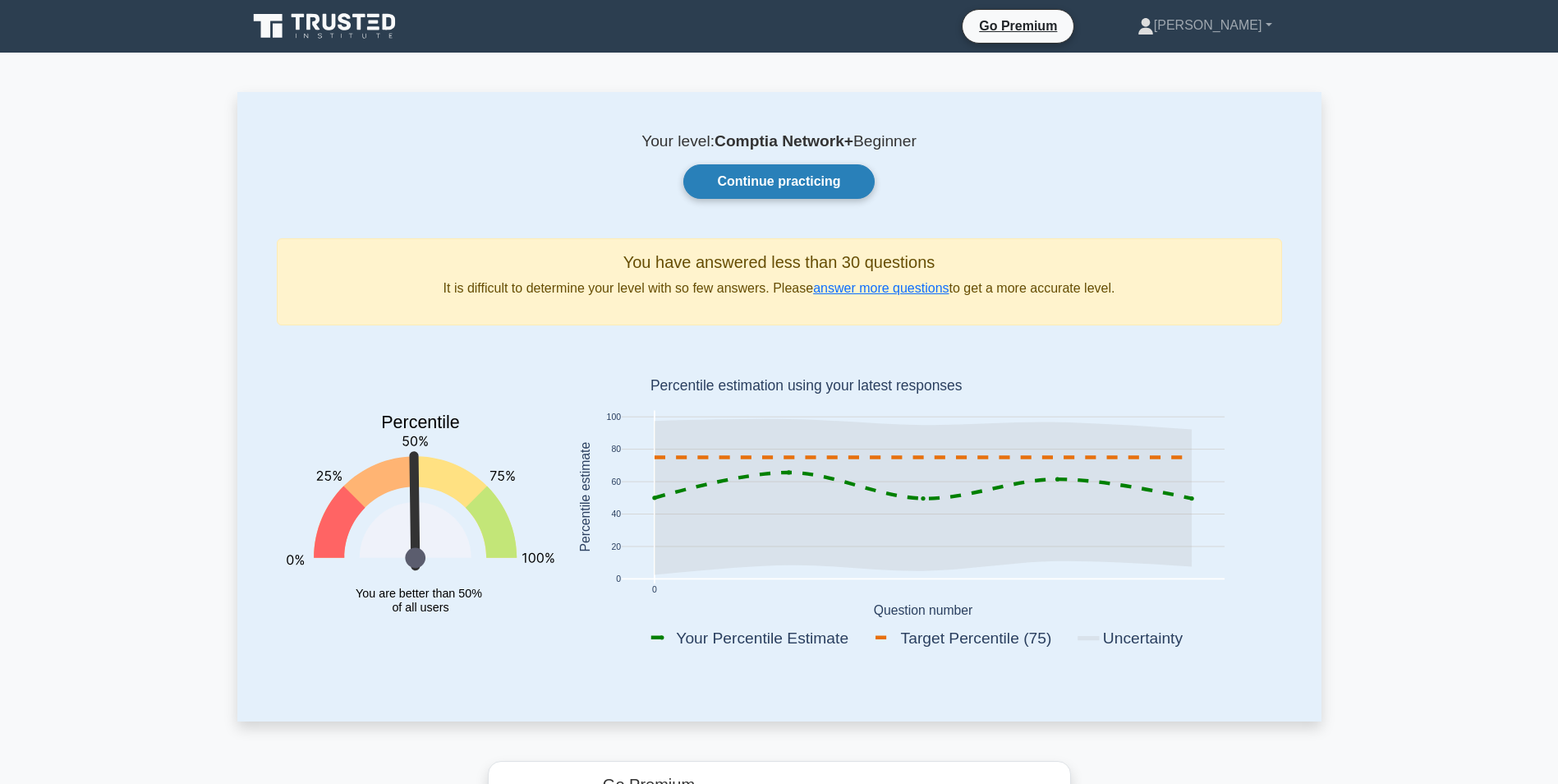
click at [808, 171] on link "Continue practicing" at bounding box center [779, 181] width 191 height 35
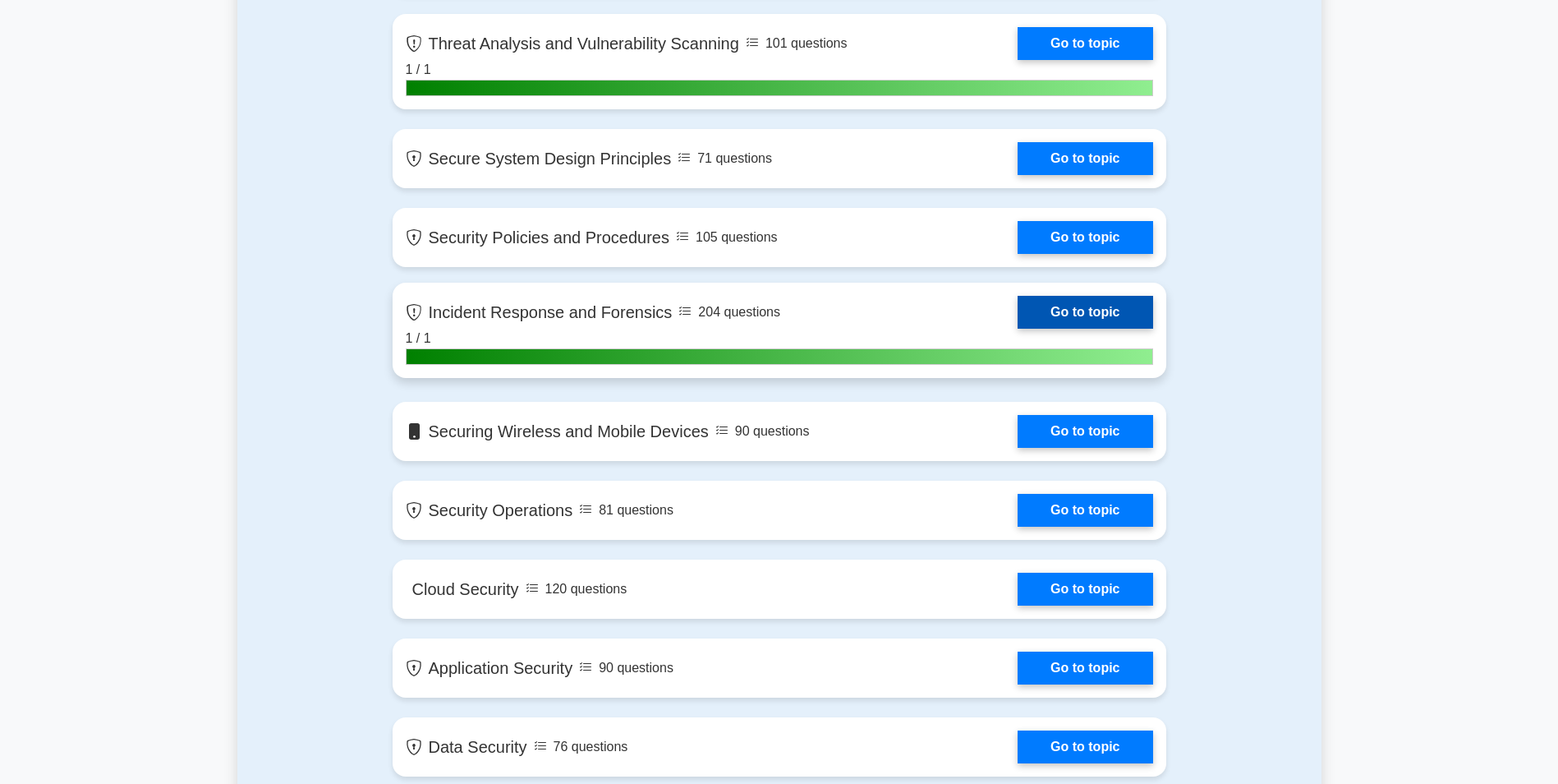
scroll to position [1643, 0]
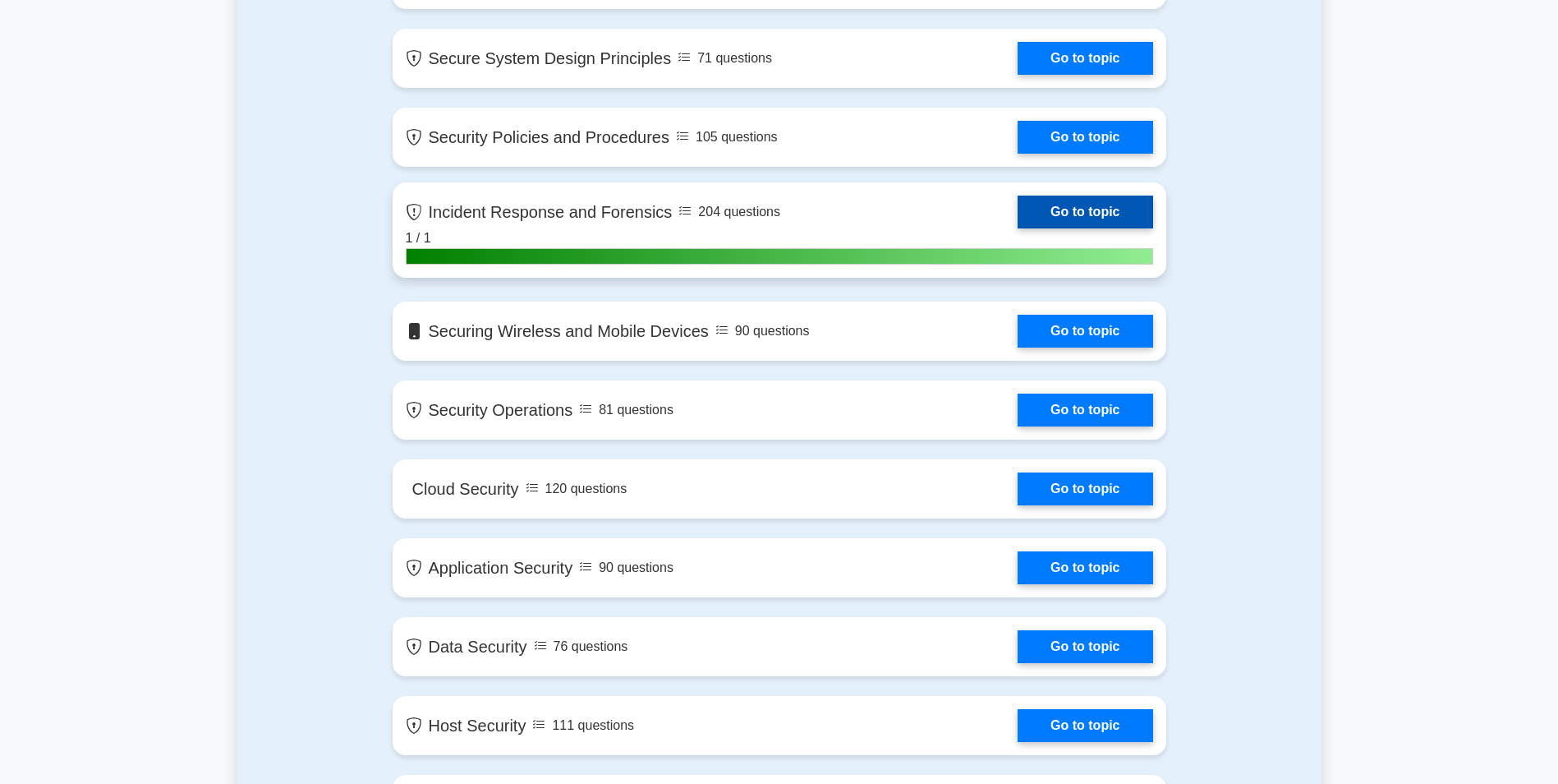
click at [1018, 228] on link "Go to topic" at bounding box center [1085, 212] width 135 height 33
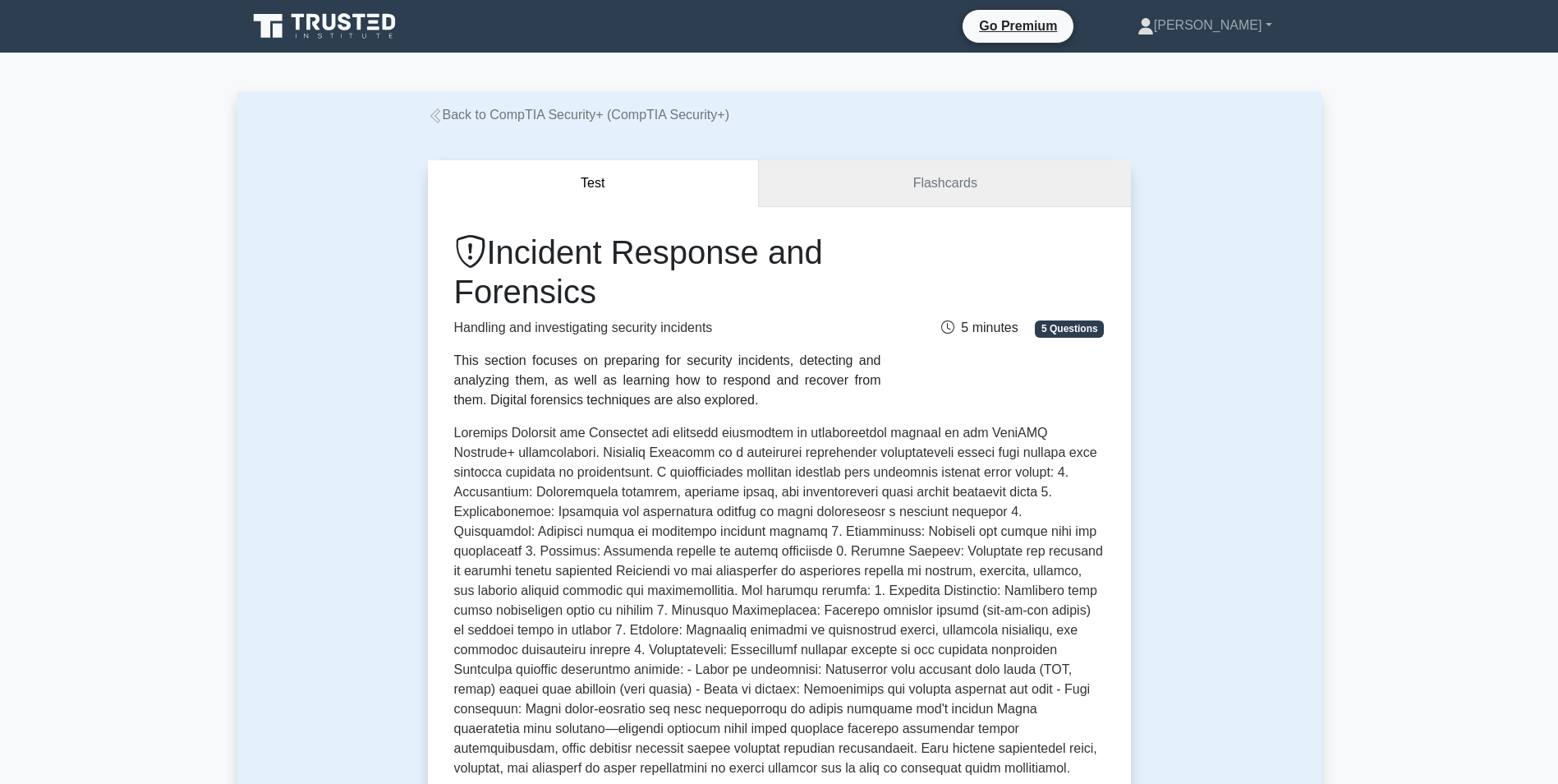
click at [862, 185] on link "Flashcards" at bounding box center [944, 184] width 371 height 47
